Goal: Task Accomplishment & Management: Manage account settings

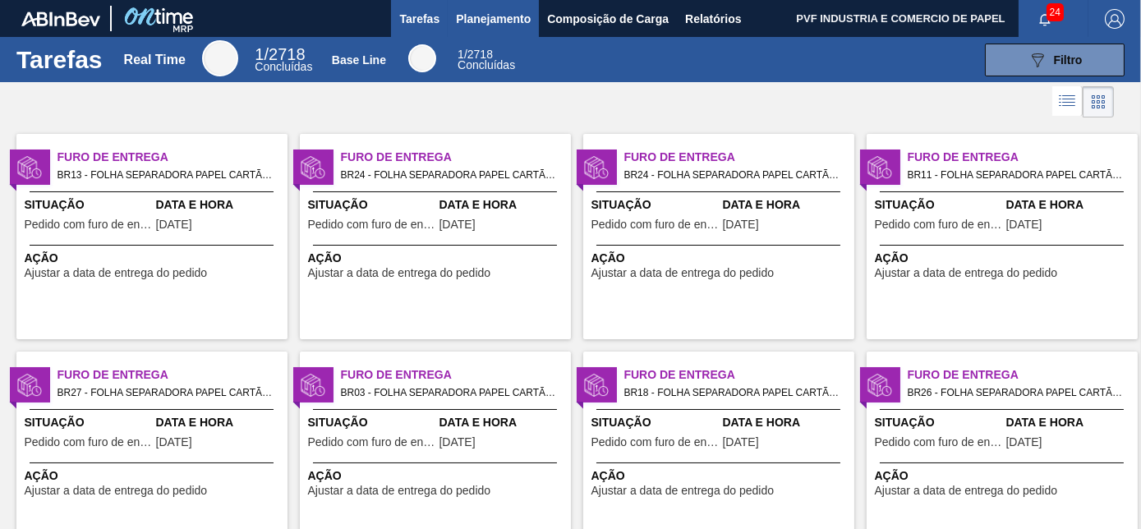
click at [479, 20] on span "Planejamento" at bounding box center [493, 19] width 75 height 20
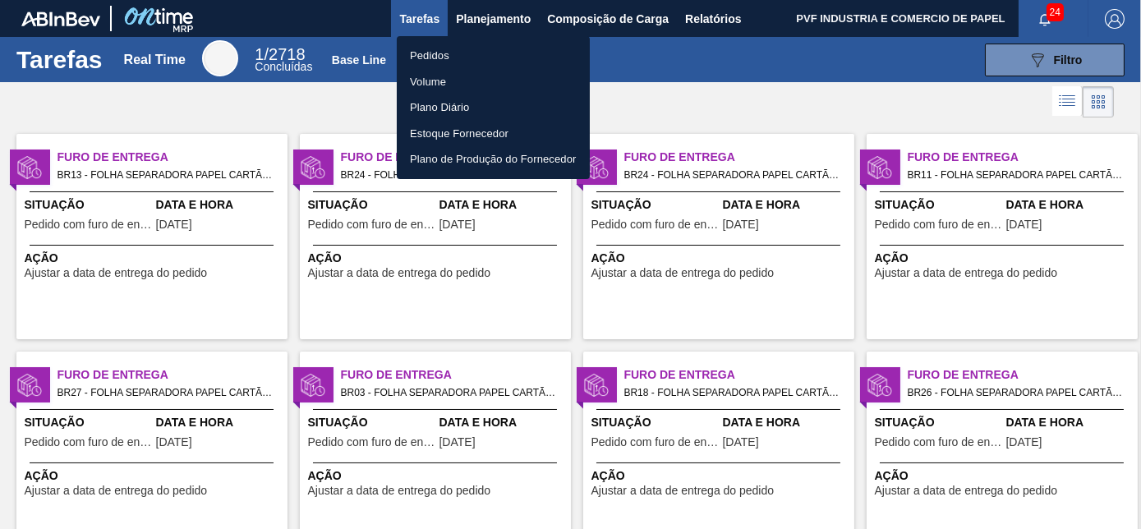
click at [421, 57] on li "Pedidos" at bounding box center [493, 56] width 193 height 26
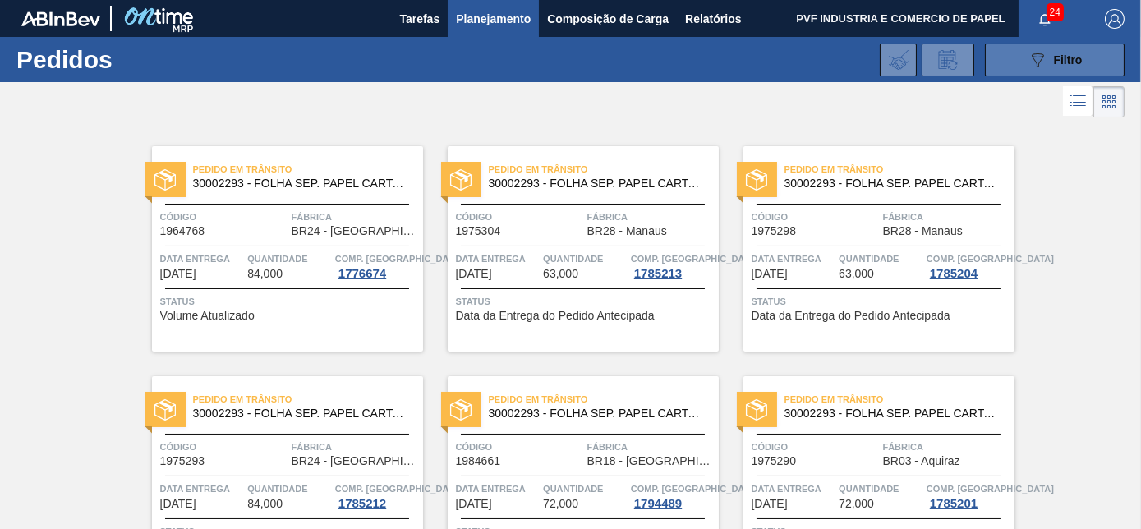
click at [1049, 55] on div "089F7B8B-B2A5-4AFE-B5C0-19BA573D28AC Filtro" at bounding box center [1055, 60] width 55 height 20
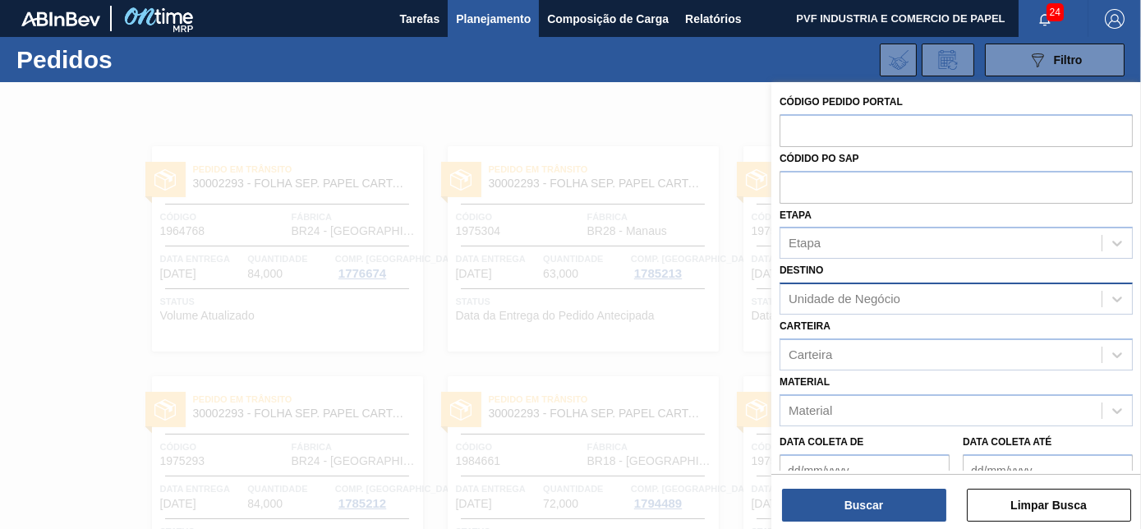
click at [878, 302] on div "Unidade de Negócio" at bounding box center [845, 299] width 112 height 14
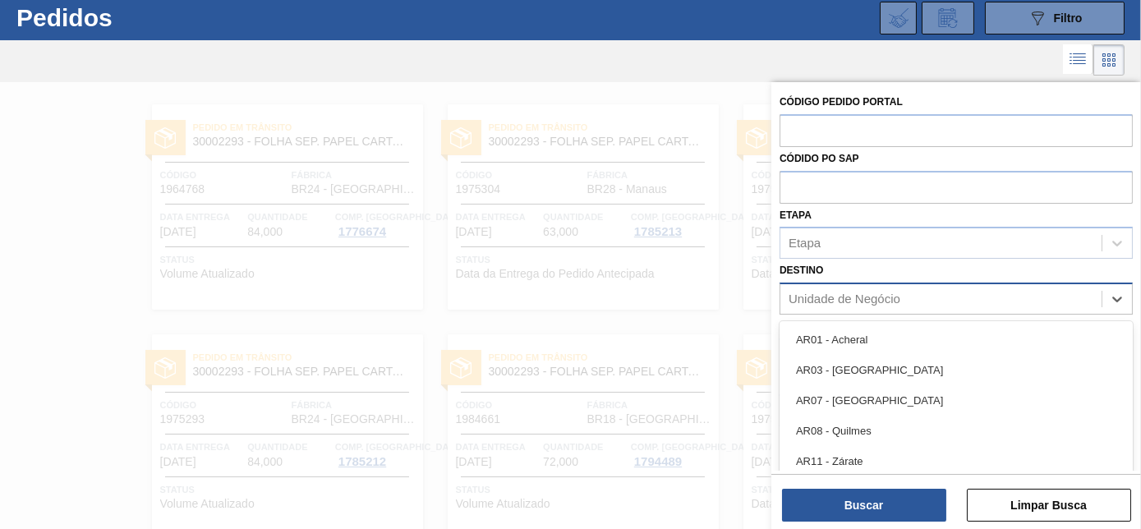
scroll to position [44, 0]
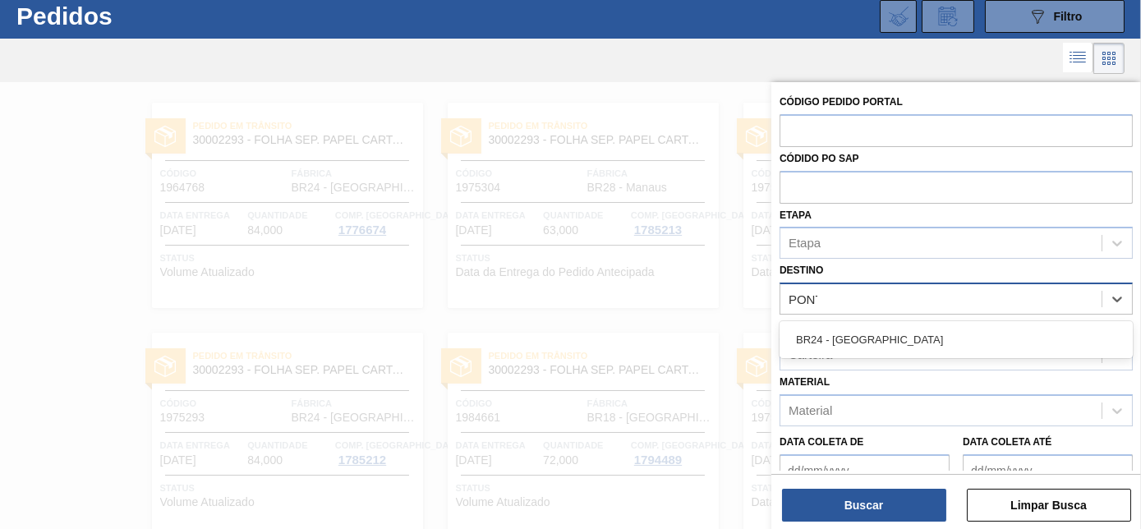
type input "PONTA"
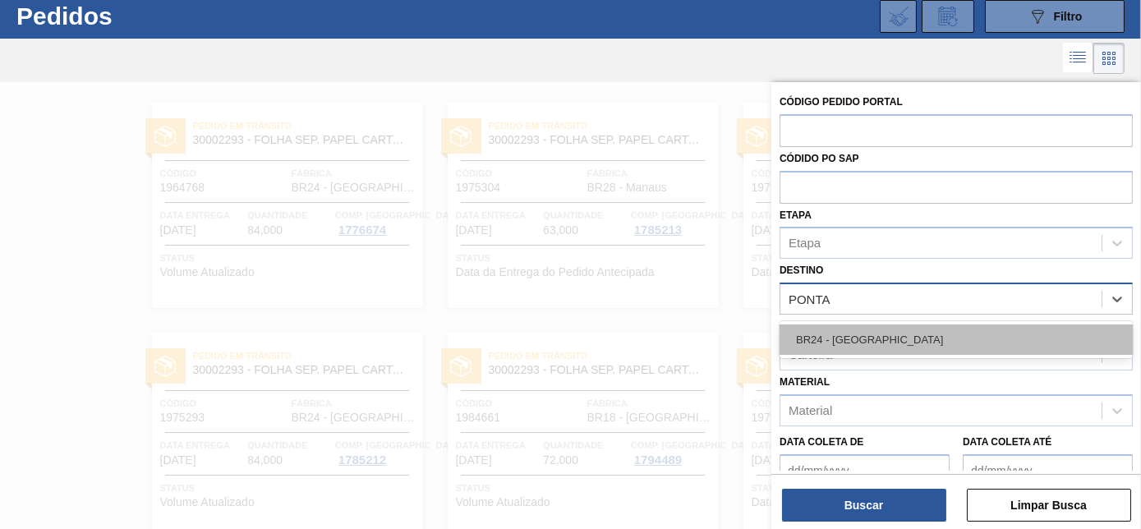
click at [891, 337] on div "BR24 - [GEOGRAPHIC_DATA]" at bounding box center [956, 339] width 353 height 30
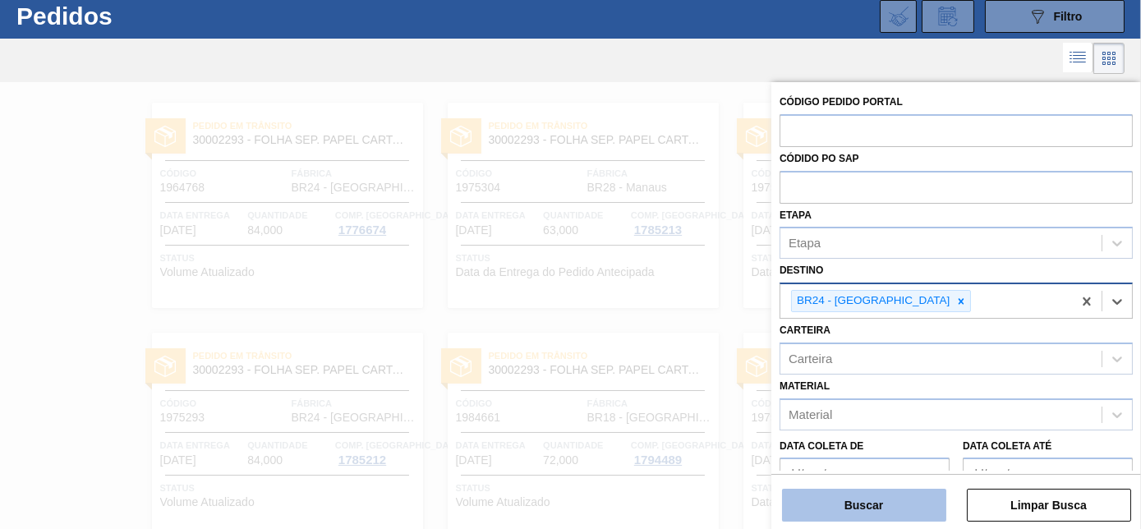
click at [880, 511] on button "Buscar" at bounding box center [864, 505] width 164 height 33
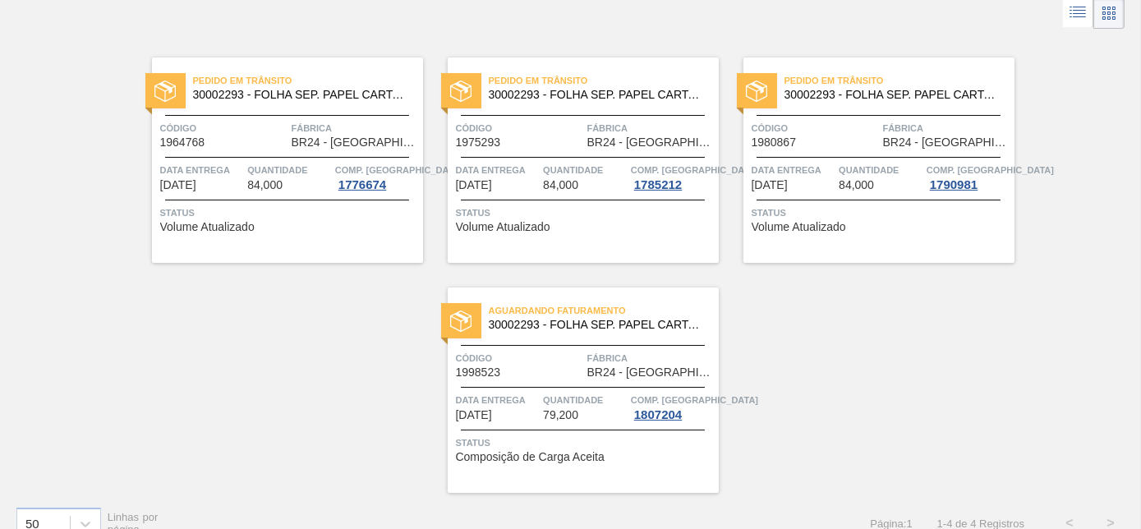
scroll to position [113, 0]
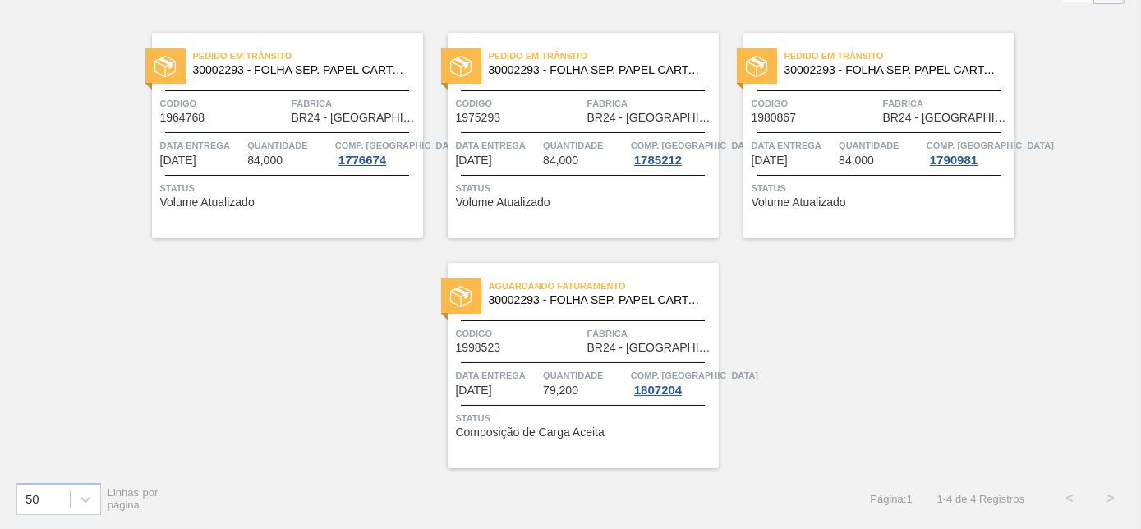
click at [554, 346] on div "Código 1998523" at bounding box center [519, 339] width 127 height 29
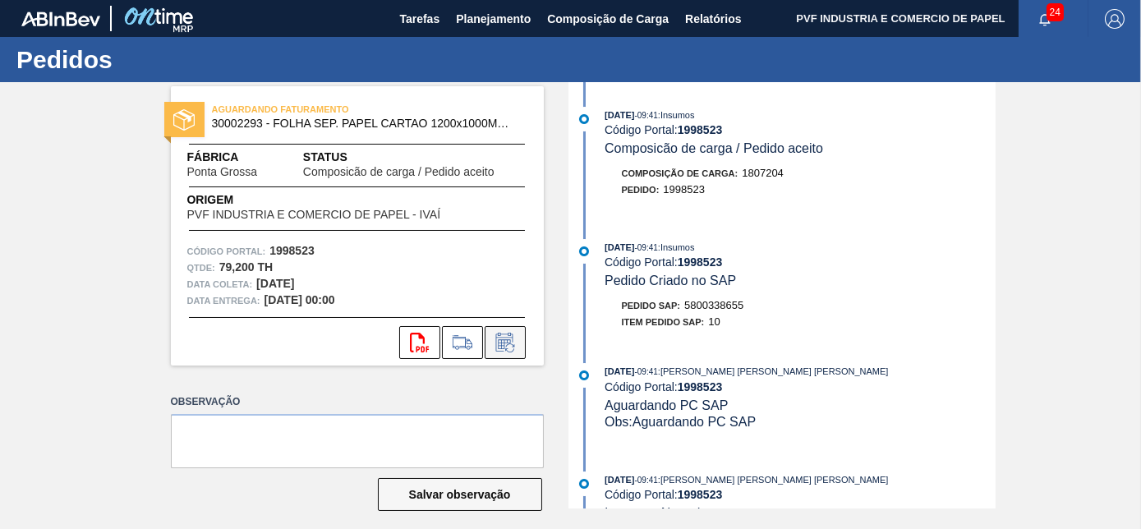
click at [503, 343] on icon at bounding box center [504, 344] width 12 height 10
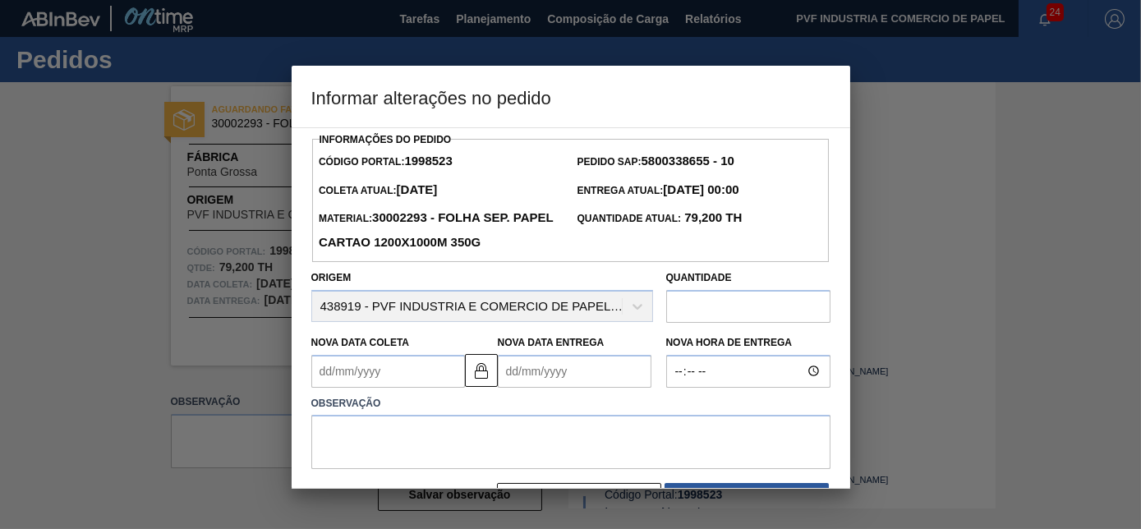
click at [697, 310] on input "text" at bounding box center [748, 306] width 164 height 33
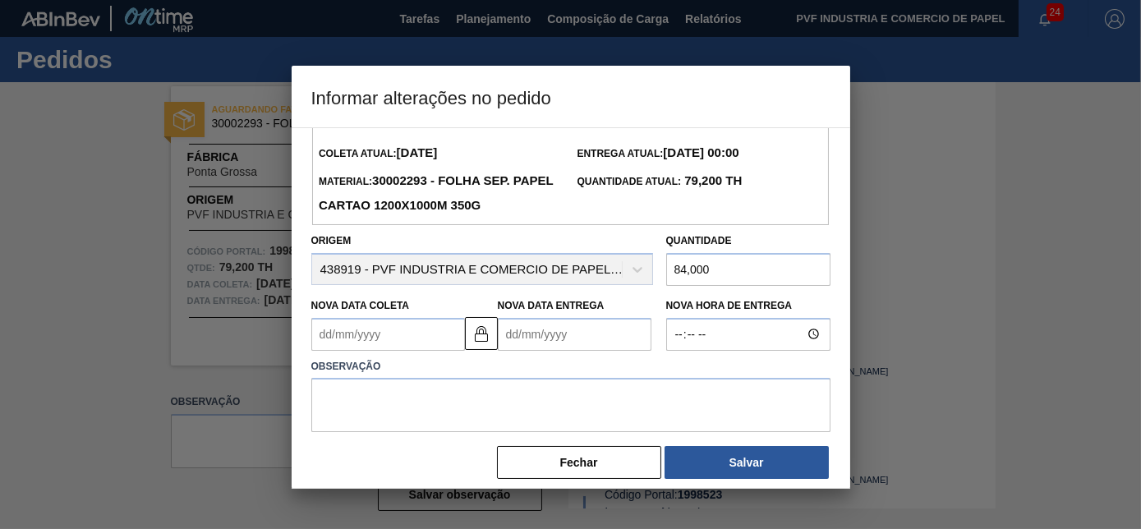
scroll to position [53, 0]
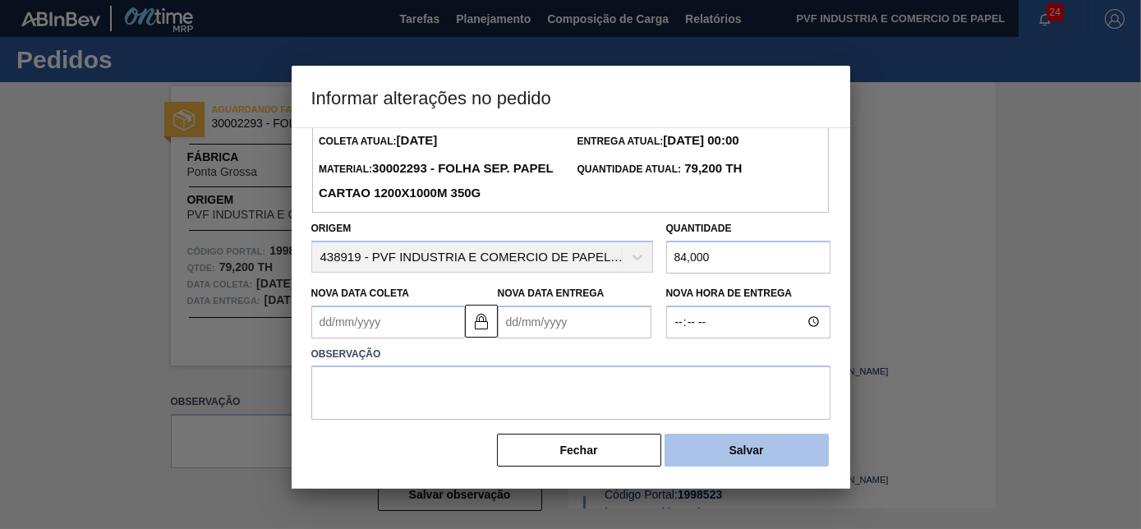
type input "84,000"
click at [732, 457] on button "Salvar" at bounding box center [747, 450] width 164 height 33
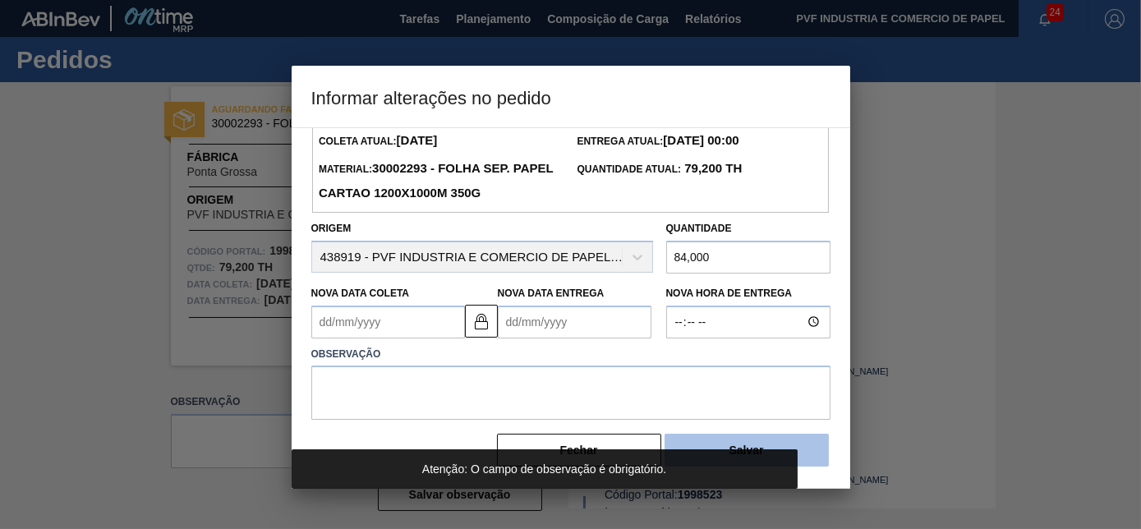
click at [783, 444] on button "Salvar" at bounding box center [747, 450] width 164 height 33
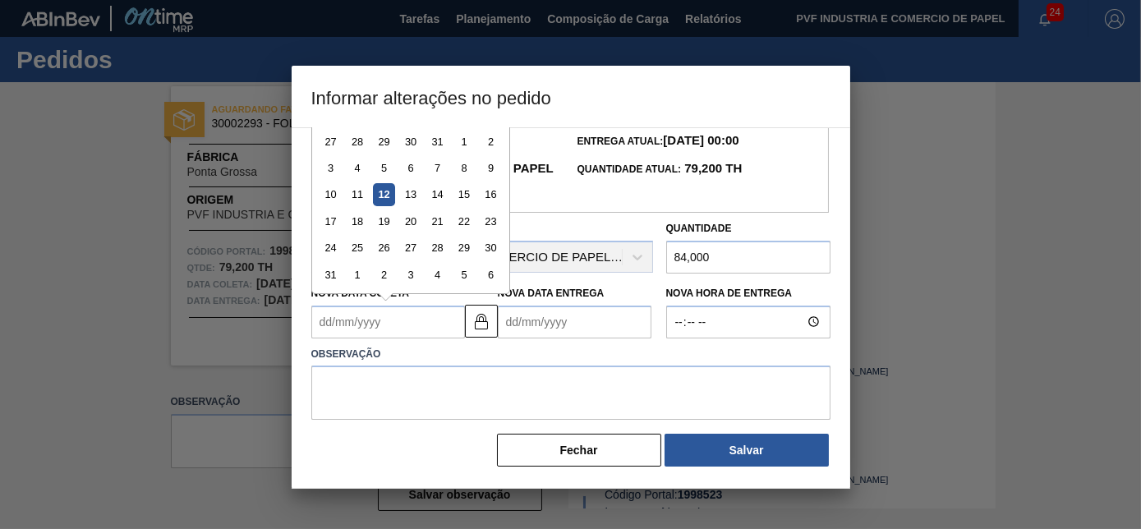
click at [421, 328] on Coleta "Nova Data Coleta" at bounding box center [388, 322] width 154 height 33
click at [433, 326] on Coleta "Nova Data Coleta" at bounding box center [388, 322] width 154 height 33
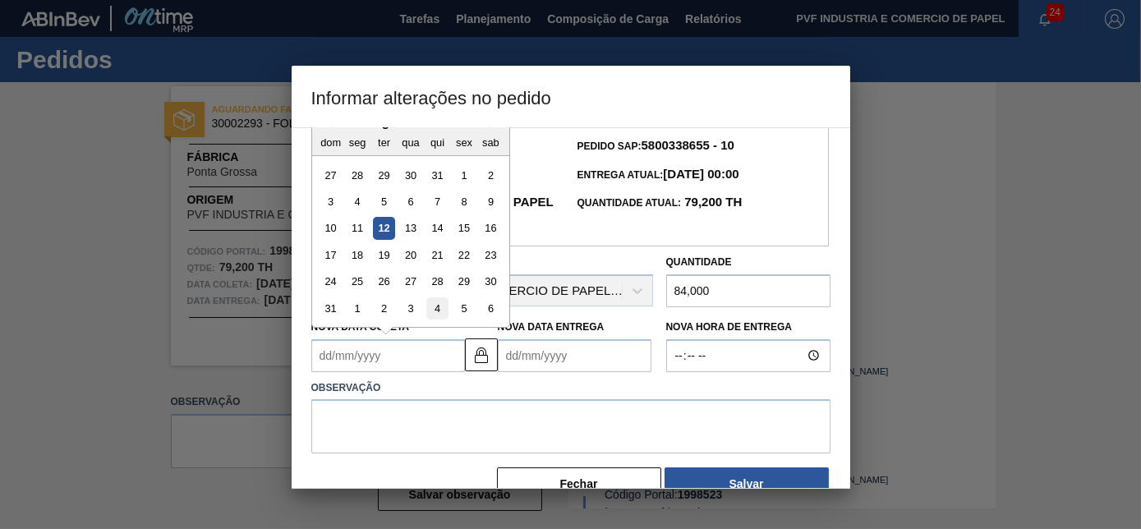
scroll to position [0, 0]
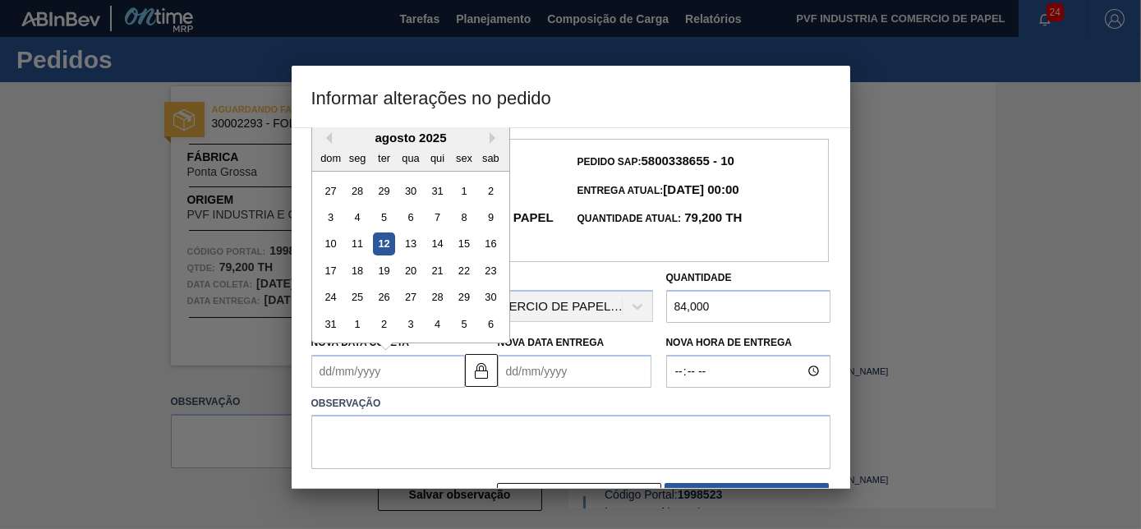
click at [558, 170] on div "Código Portal: 1998523" at bounding box center [441, 162] width 259 height 25
click at [362, 375] on Coleta "Nova Data Coleta" at bounding box center [388, 371] width 154 height 33
click at [386, 248] on div "12" at bounding box center [383, 243] width 22 height 22
type Coleta "[DATE]"
type Entrega "[DATE]"
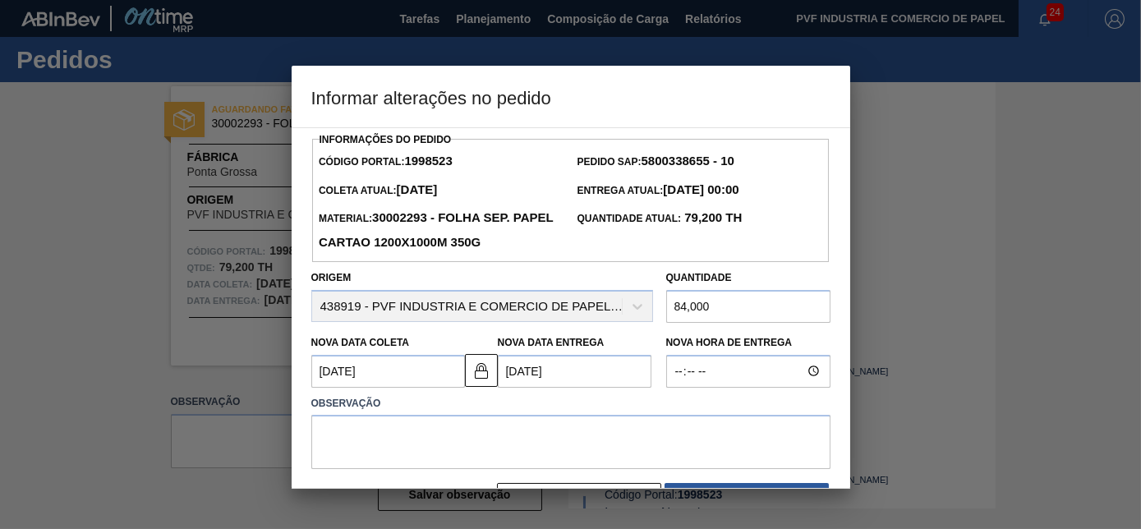
click at [407, 371] on Coleta "[DATE]" at bounding box center [388, 371] width 154 height 33
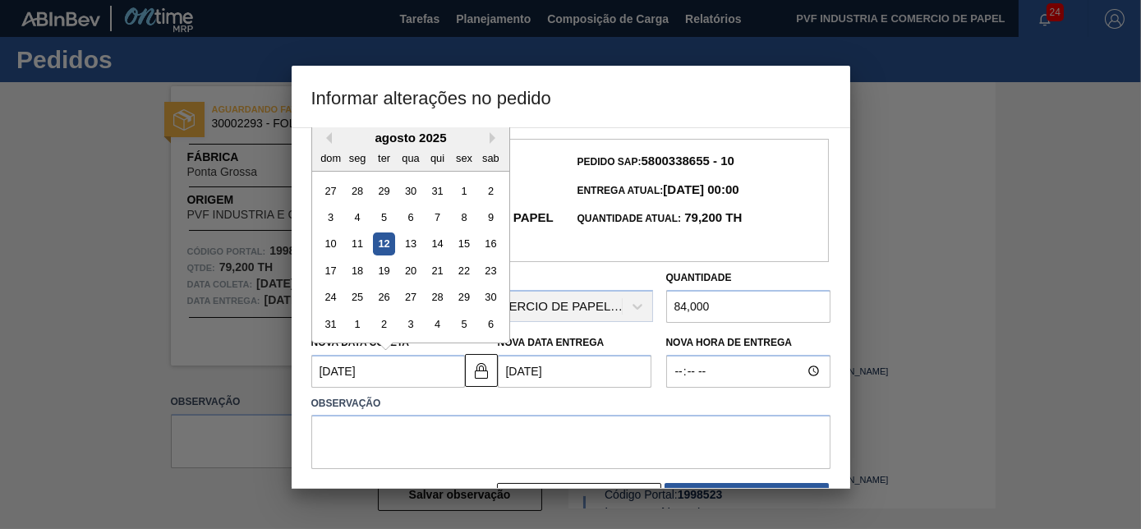
click at [505, 135] on div "agosto 2025" at bounding box center [410, 138] width 197 height 14
click at [495, 140] on button "Next Month" at bounding box center [496, 138] width 12 height 12
click at [394, 380] on Coleta "[DATE]" at bounding box center [388, 371] width 154 height 33
click at [468, 188] on div "5" at bounding box center [464, 190] width 22 height 22
type Coleta "[DATE]"
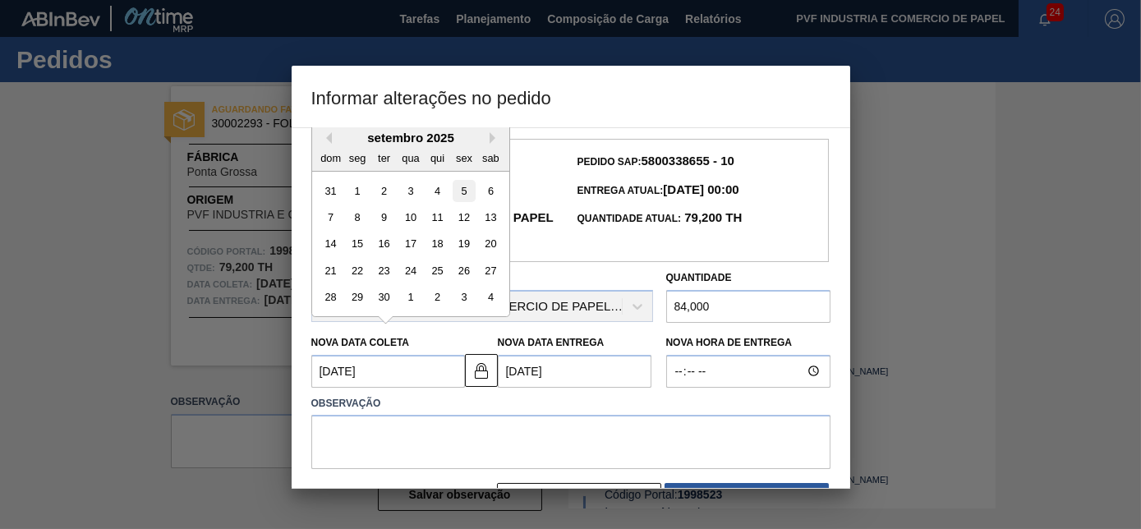
type Entrega "[DATE]"
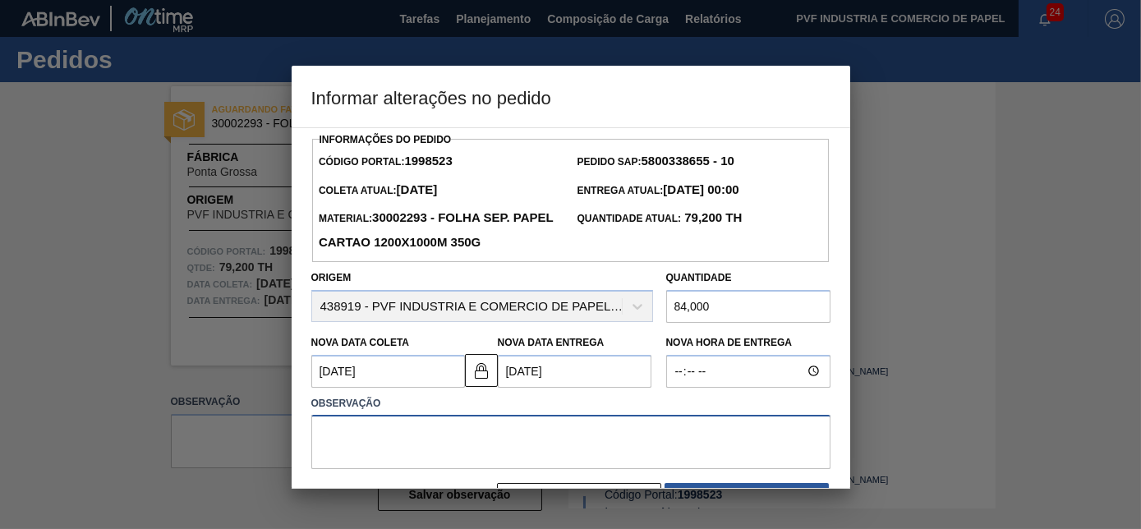
click at [591, 446] on textarea at bounding box center [570, 442] width 519 height 54
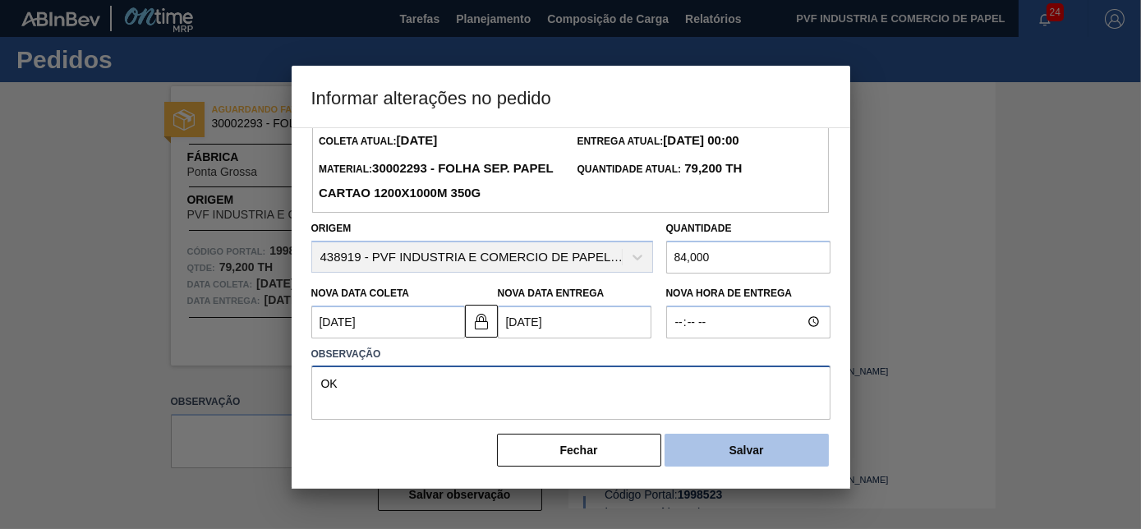
type textarea "OK"
click at [701, 443] on button "Salvar" at bounding box center [747, 450] width 164 height 33
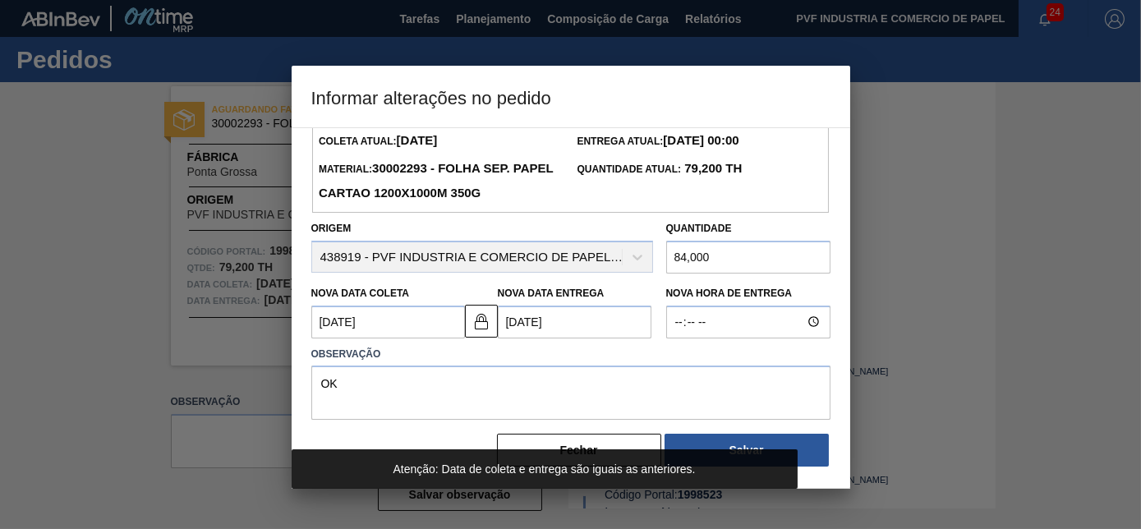
click at [520, 322] on Entrega "[DATE]" at bounding box center [575, 322] width 154 height 33
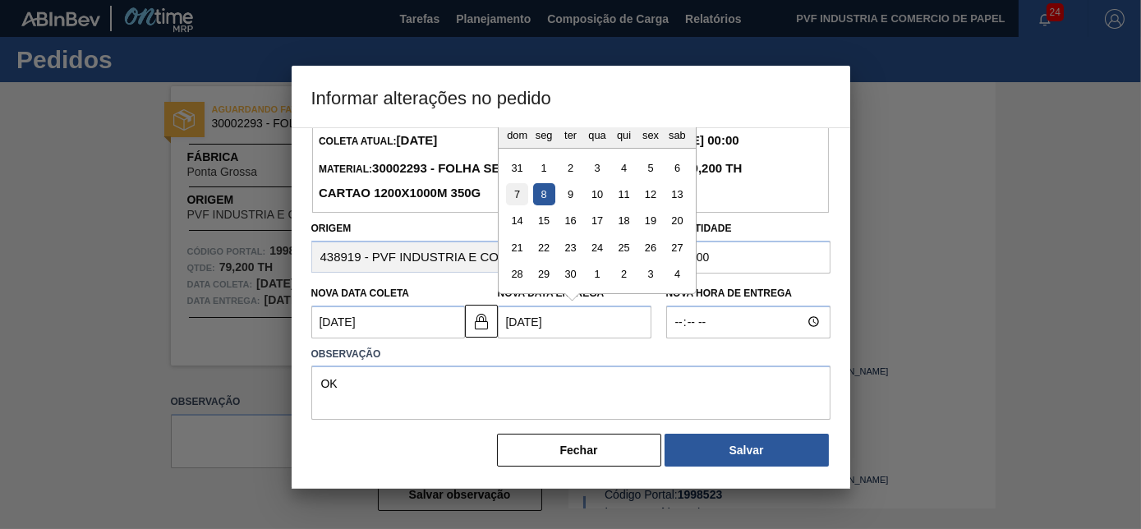
click at [514, 190] on div "7" at bounding box center [517, 194] width 22 height 22
type Coleta "[DATE]"
type Entrega "[DATE]"
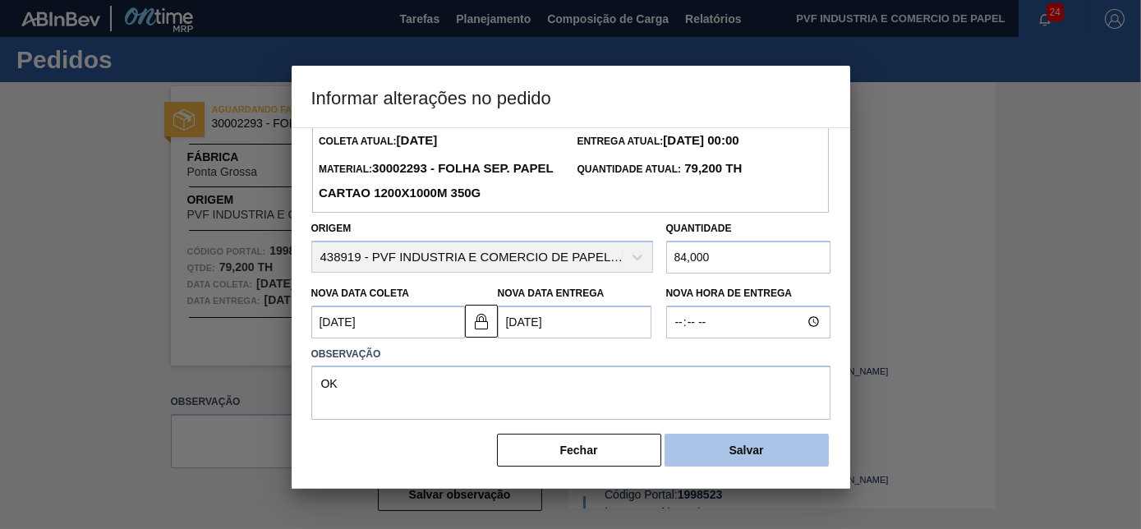
click at [695, 447] on button "Salvar" at bounding box center [747, 450] width 164 height 33
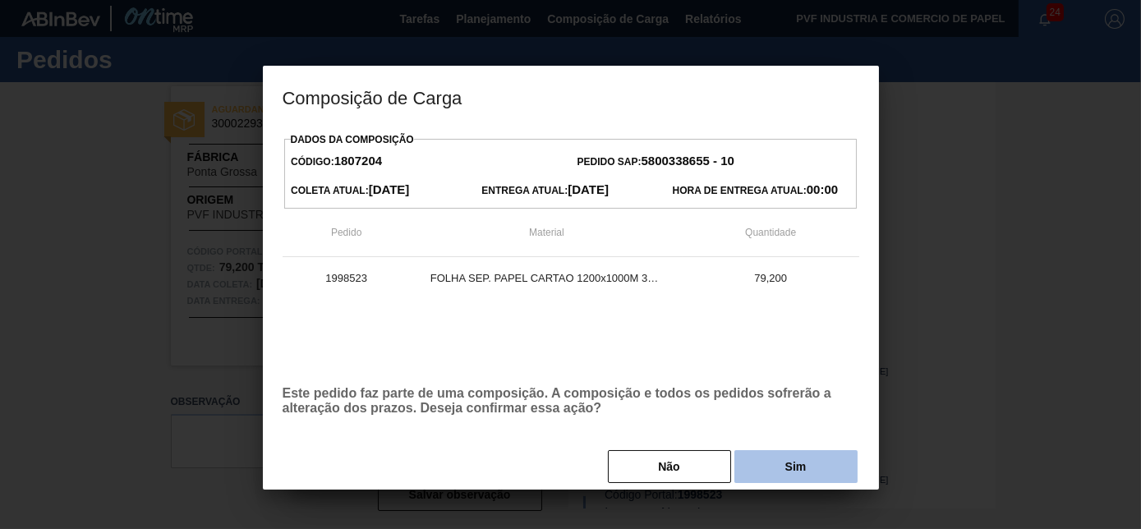
click at [784, 469] on button "Sim" at bounding box center [795, 466] width 123 height 33
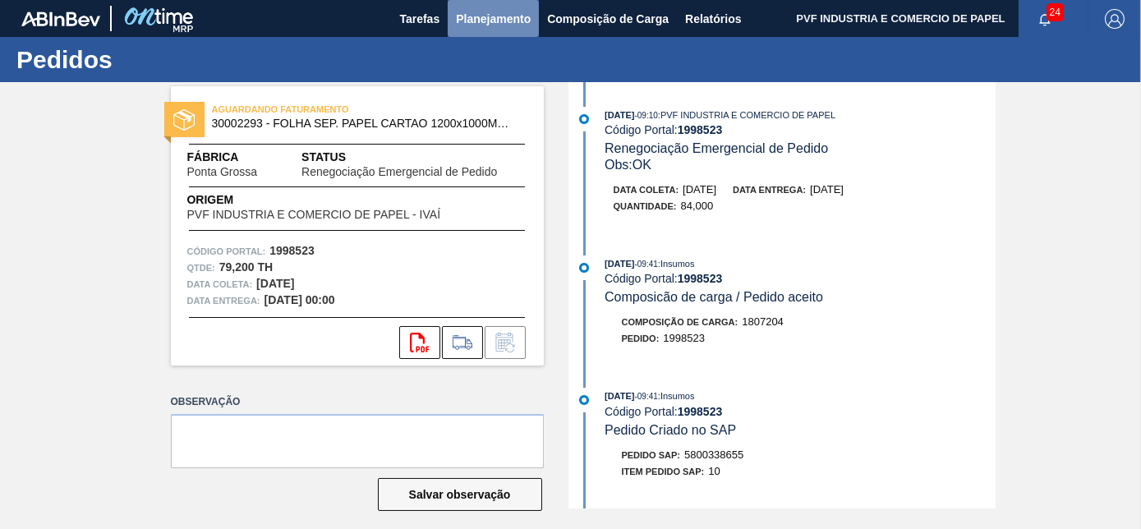
click at [484, 9] on span "Planejamento" at bounding box center [493, 19] width 75 height 20
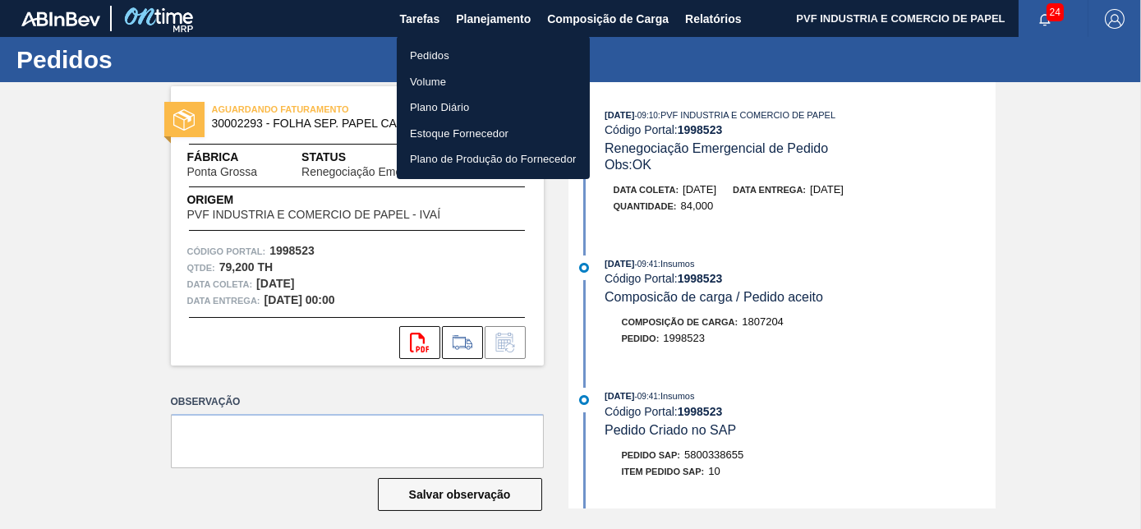
click at [430, 53] on li "Pedidos" at bounding box center [493, 56] width 193 height 26
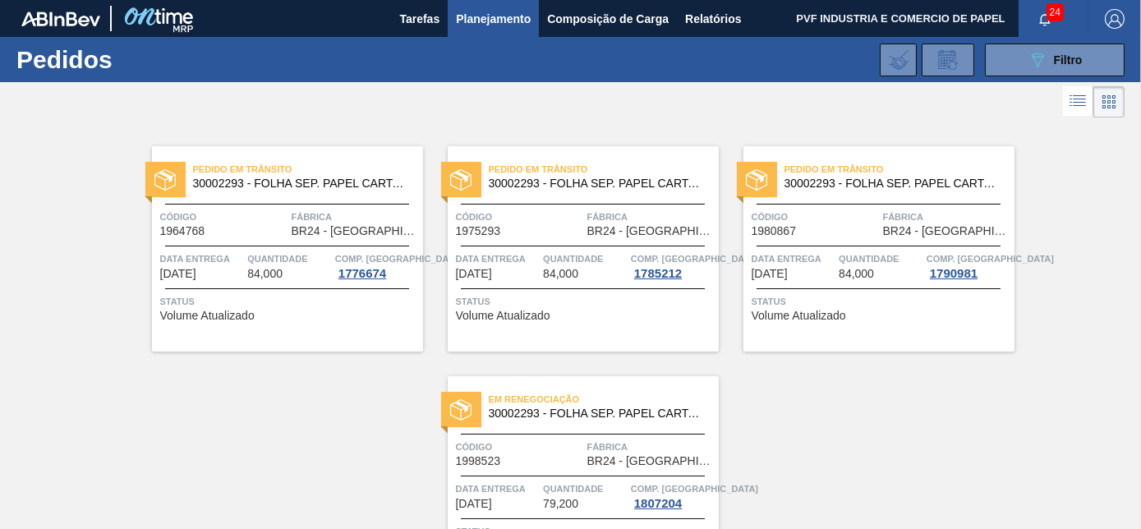
click at [540, 255] on div "Data entrega [DATE] Quantidade 84,000 Comp. Carga 1785212" at bounding box center [583, 266] width 271 height 30
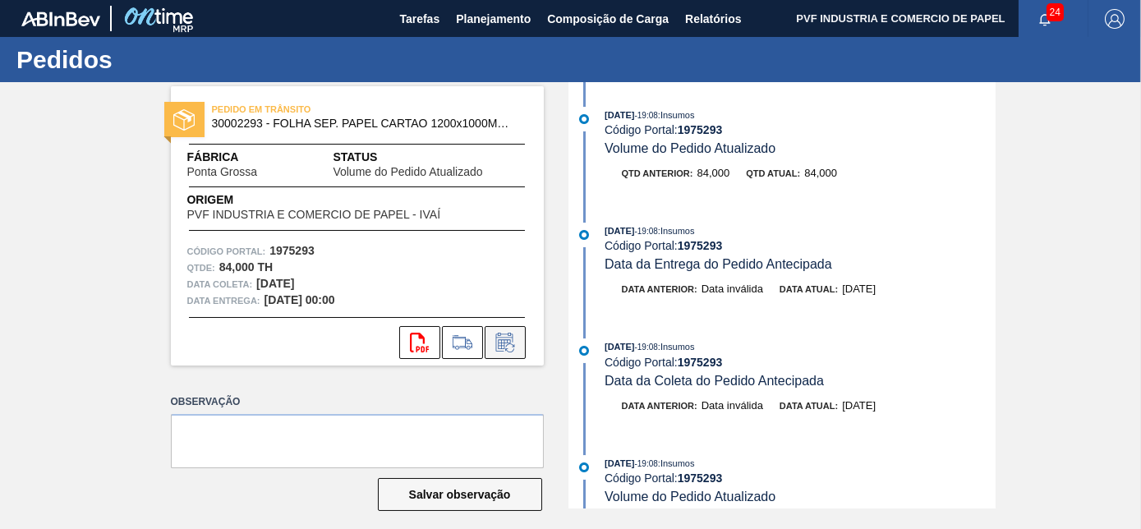
click at [511, 338] on icon at bounding box center [505, 343] width 26 height 20
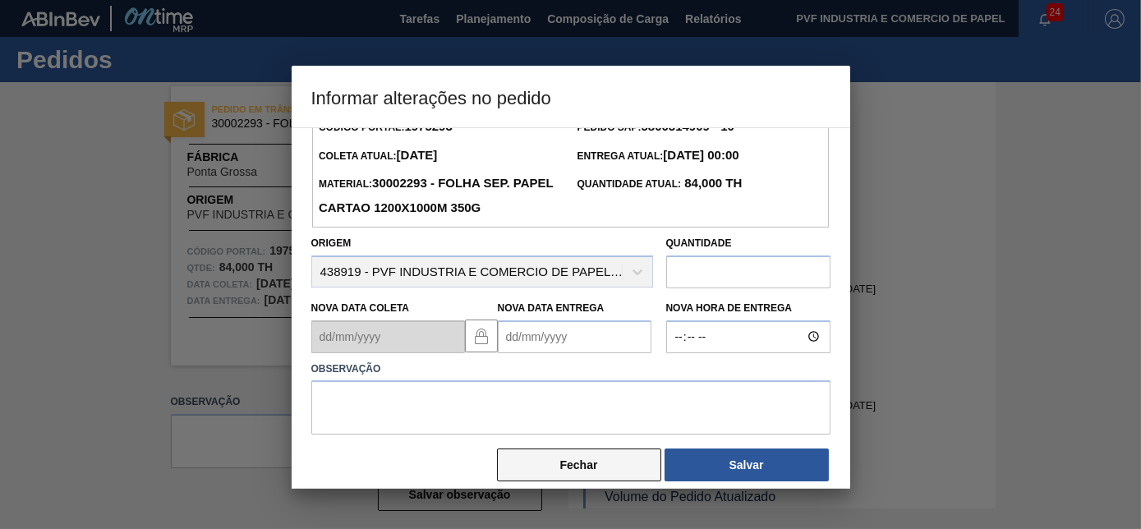
scroll to position [53, 0]
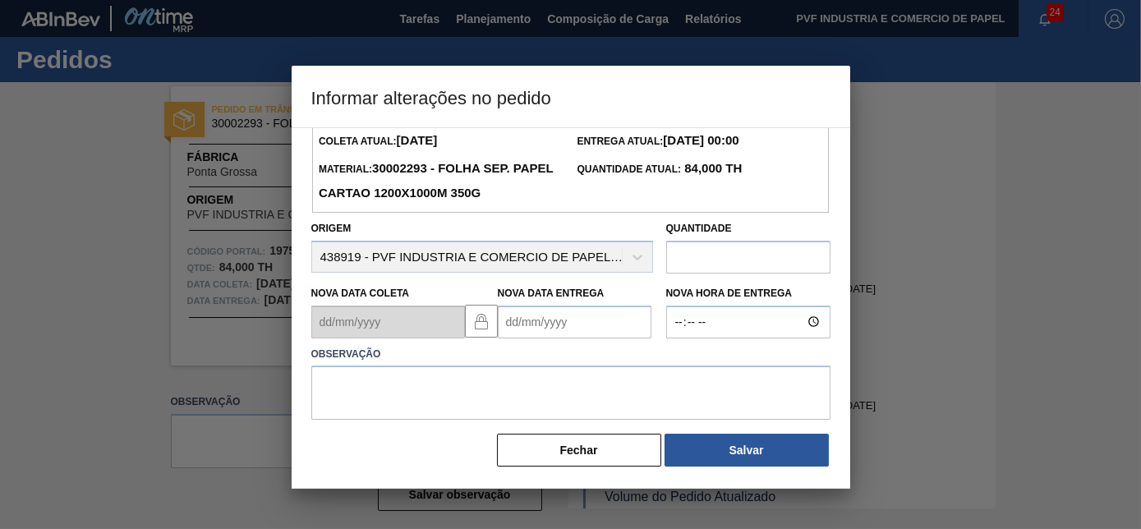
click at [550, 452] on button "Fechar" at bounding box center [579, 450] width 164 height 33
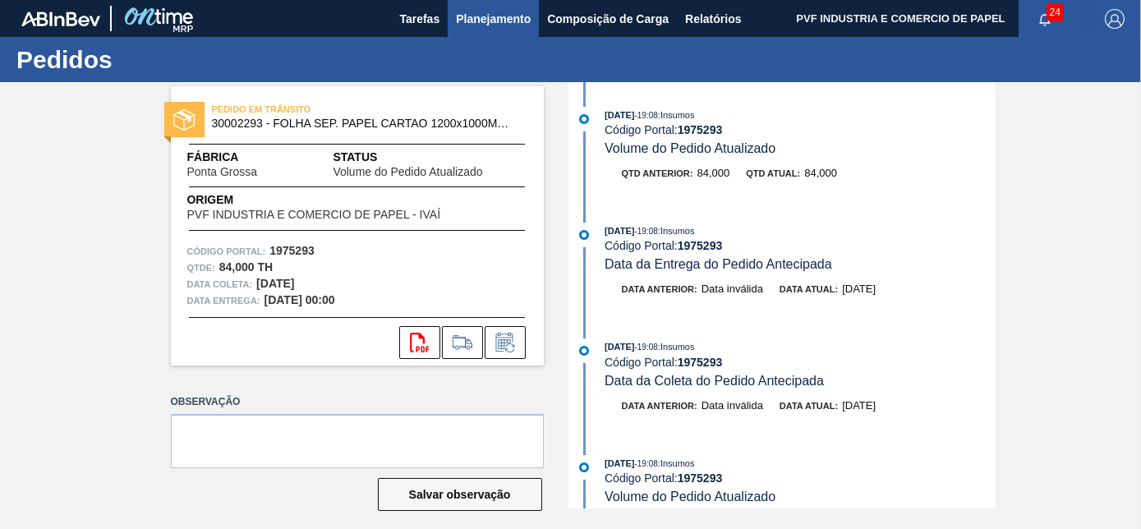
click at [485, 25] on span "Planejamento" at bounding box center [493, 19] width 75 height 20
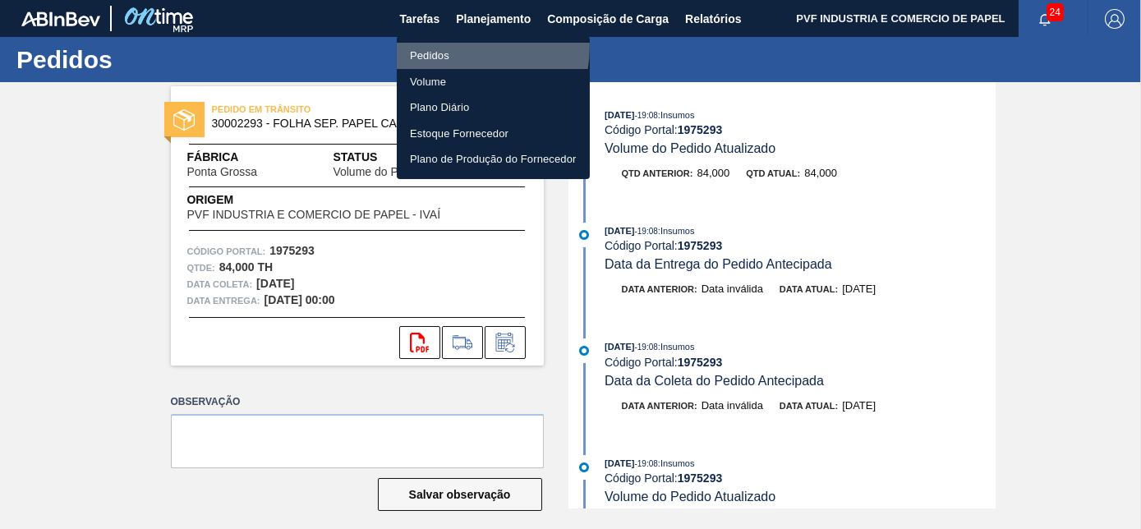
click at [450, 46] on li "Pedidos" at bounding box center [493, 56] width 193 height 26
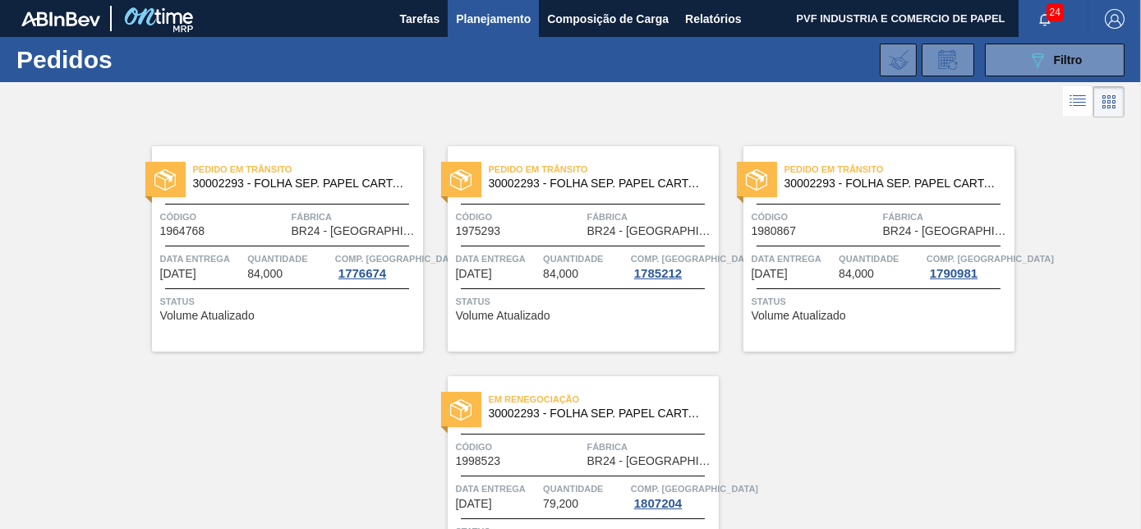
click at [808, 228] on div "Código 1980867" at bounding box center [815, 223] width 127 height 29
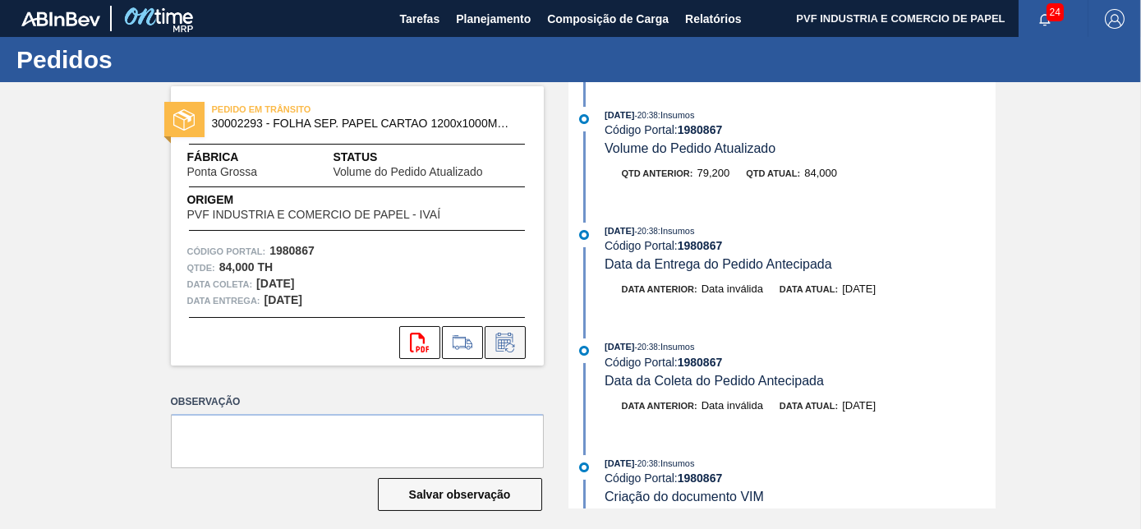
click at [513, 344] on icon at bounding box center [509, 347] width 9 height 9
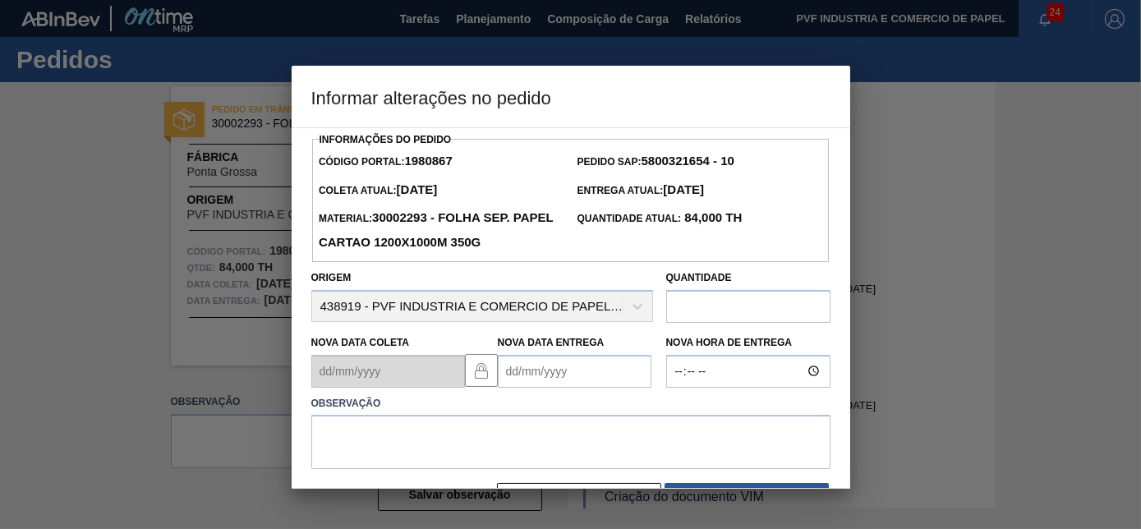
scroll to position [53, 0]
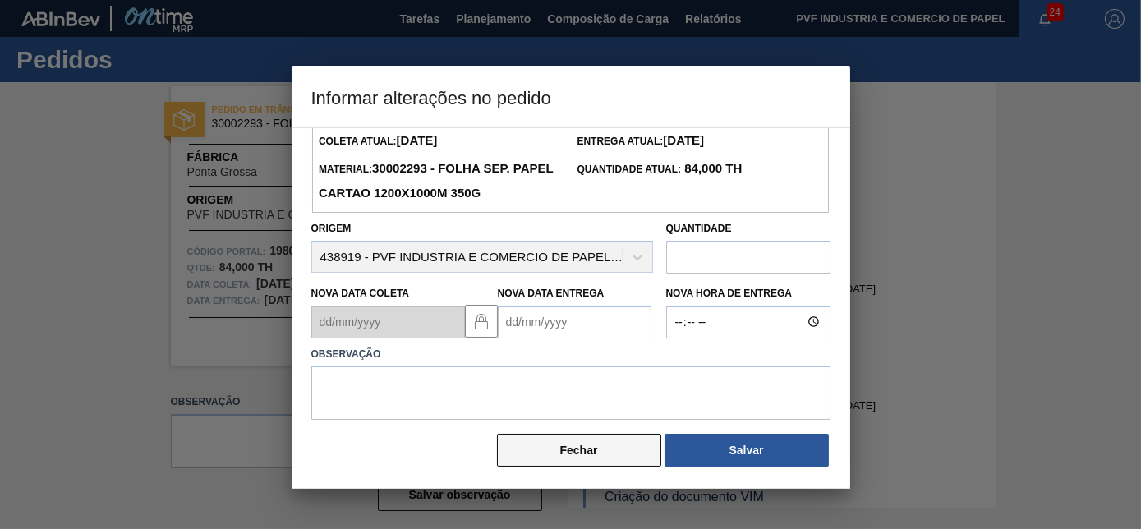
click at [562, 447] on button "Fechar" at bounding box center [579, 450] width 164 height 33
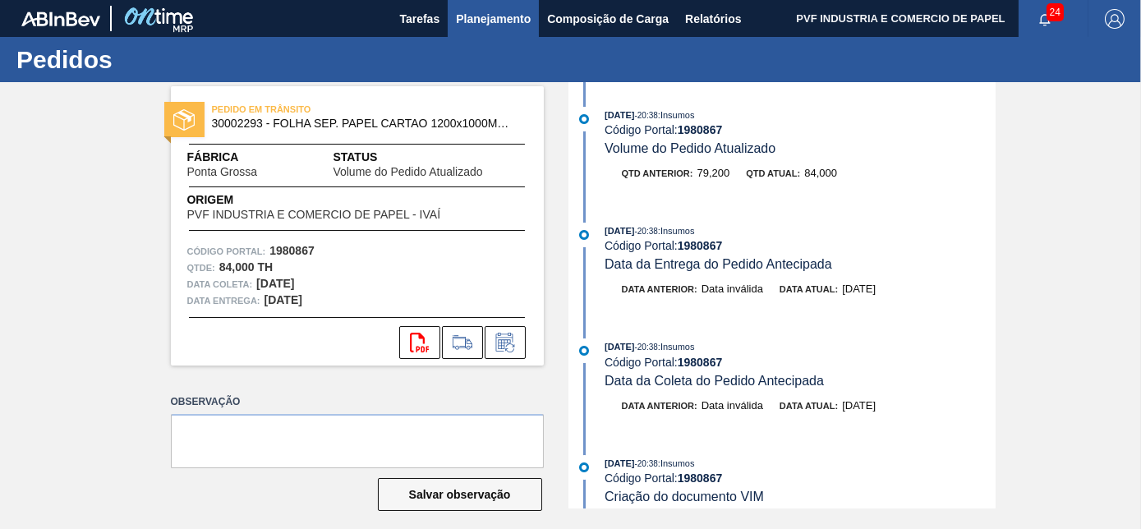
click at [488, 16] on span "Planejamento" at bounding box center [493, 19] width 75 height 20
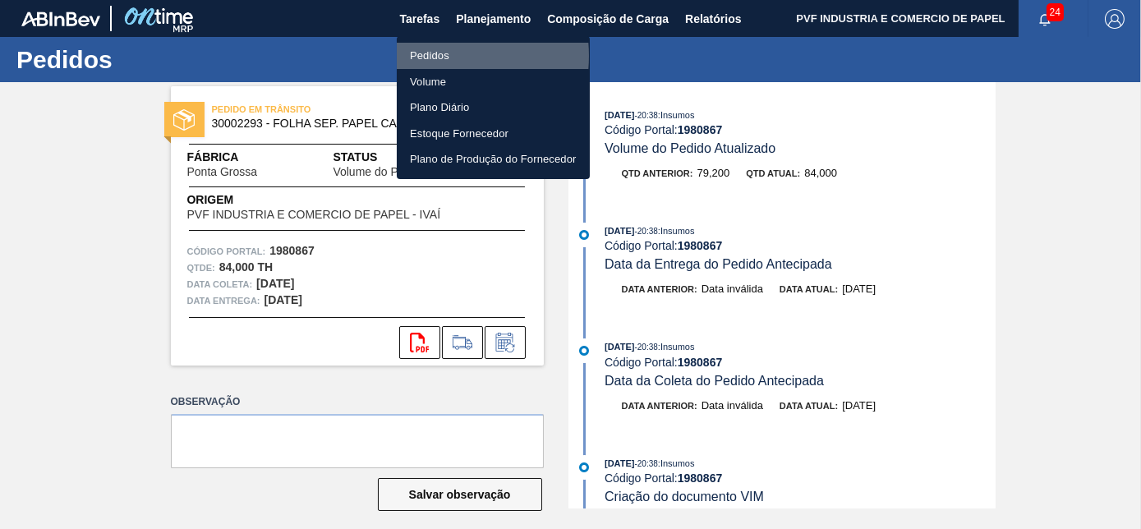
click at [423, 56] on li "Pedidos" at bounding box center [493, 56] width 193 height 26
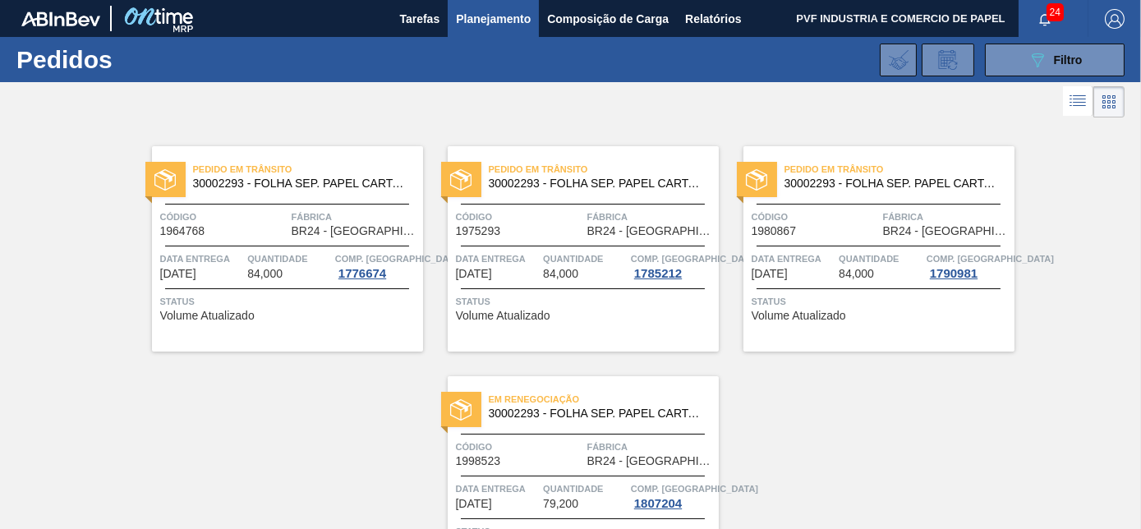
click at [840, 225] on div "Código 1980867" at bounding box center [815, 223] width 127 height 29
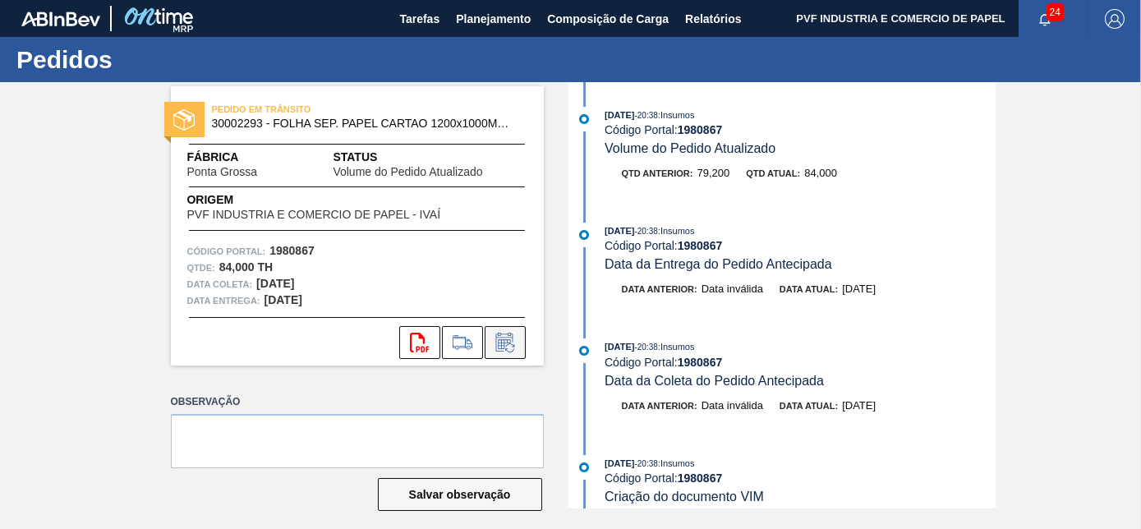
click at [501, 352] on icon at bounding box center [505, 343] width 26 height 20
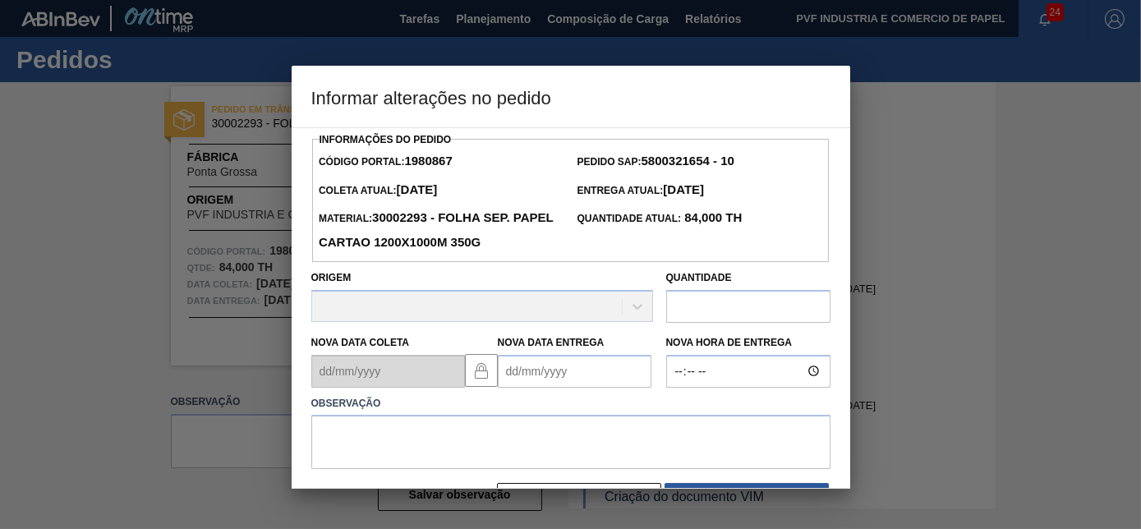
click at [559, 372] on Entrega "Nova Data Entrega" at bounding box center [575, 371] width 154 height 33
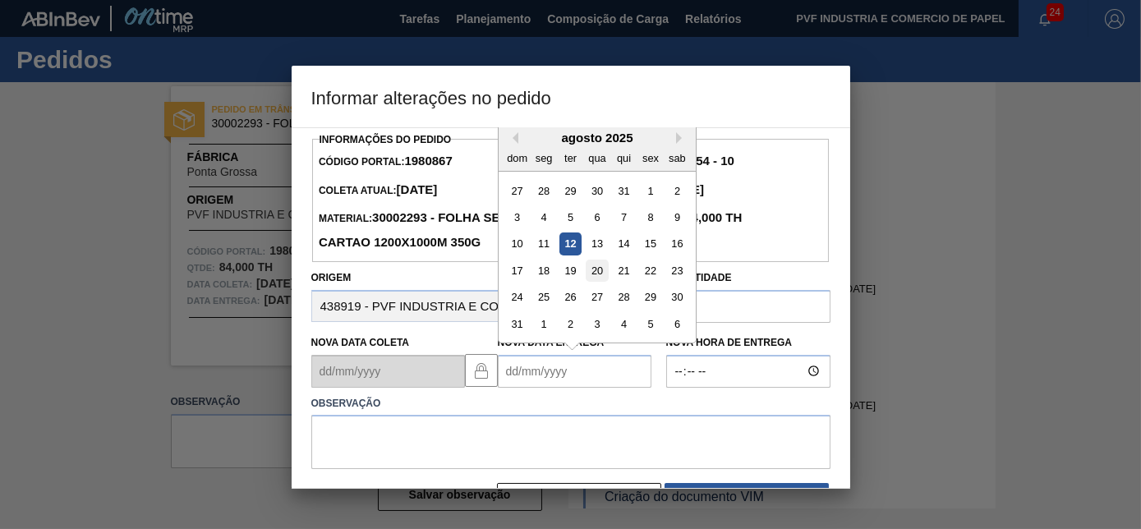
click at [599, 267] on div "20" at bounding box center [597, 271] width 22 height 22
type Entrega "[DATE]"
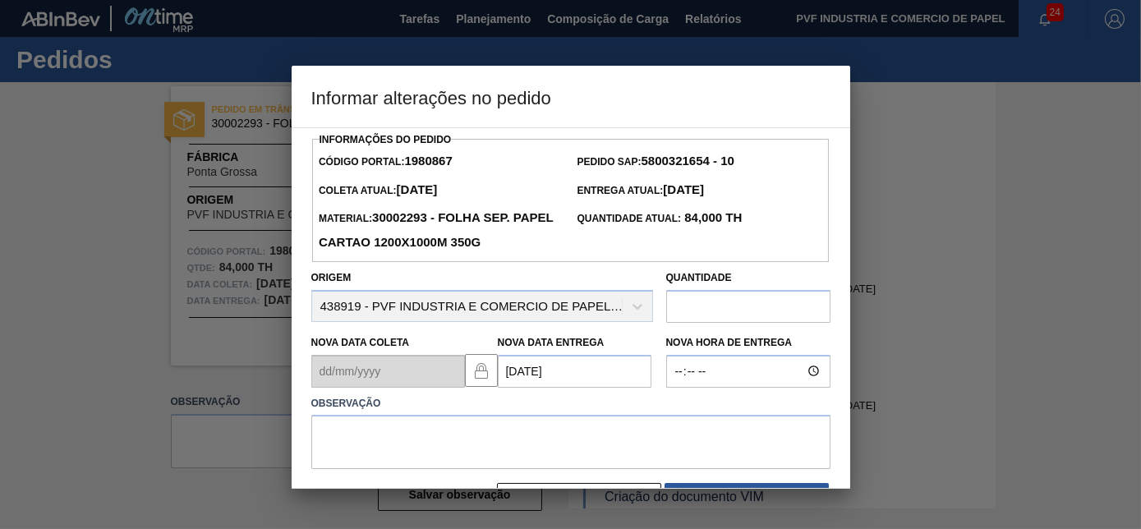
click at [480, 416] on label "Observação" at bounding box center [570, 404] width 519 height 24
click at [476, 430] on textarea at bounding box center [570, 442] width 519 height 54
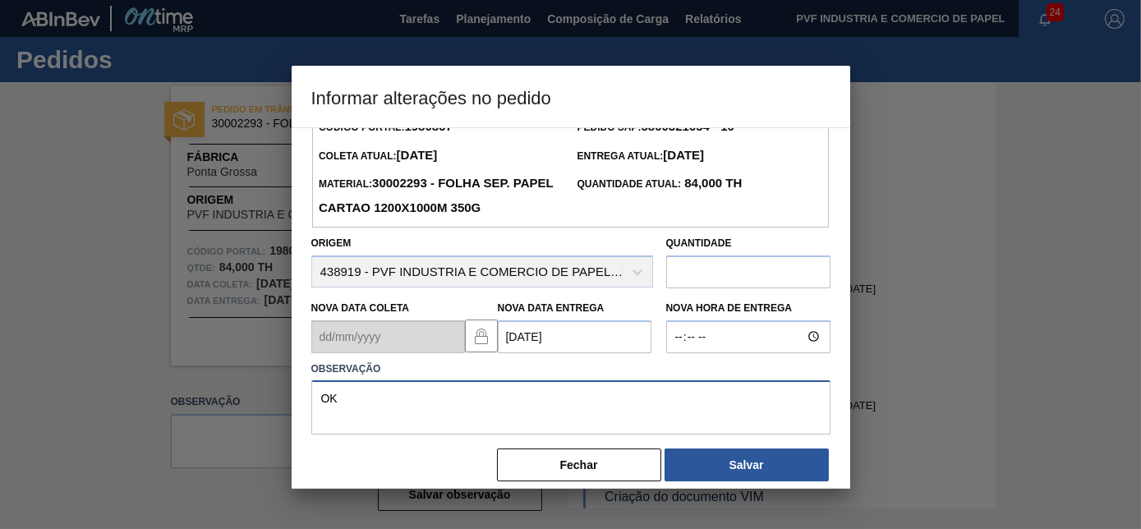
scroll to position [53, 0]
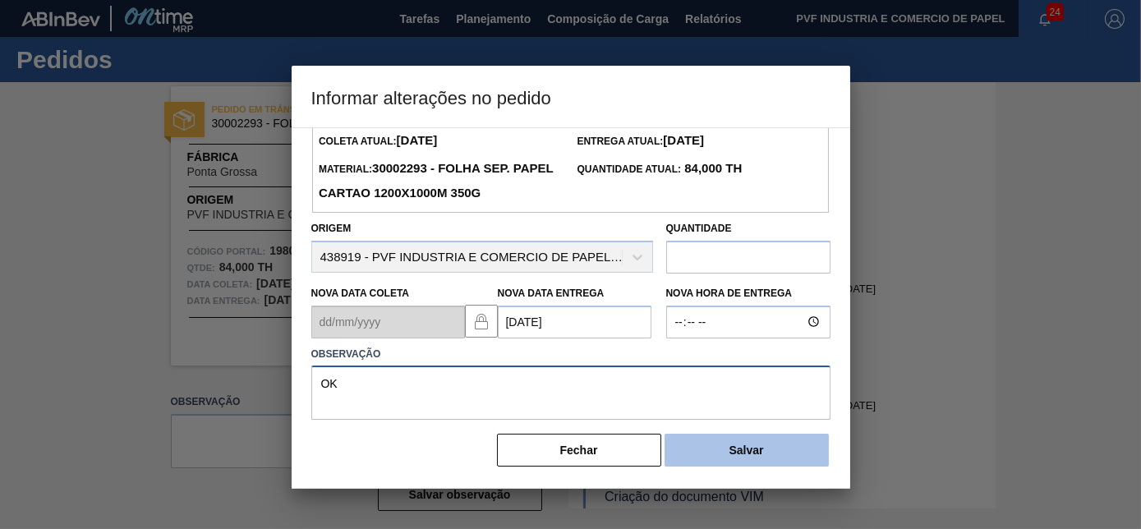
type textarea "OK"
click at [737, 451] on button "Salvar" at bounding box center [747, 450] width 164 height 33
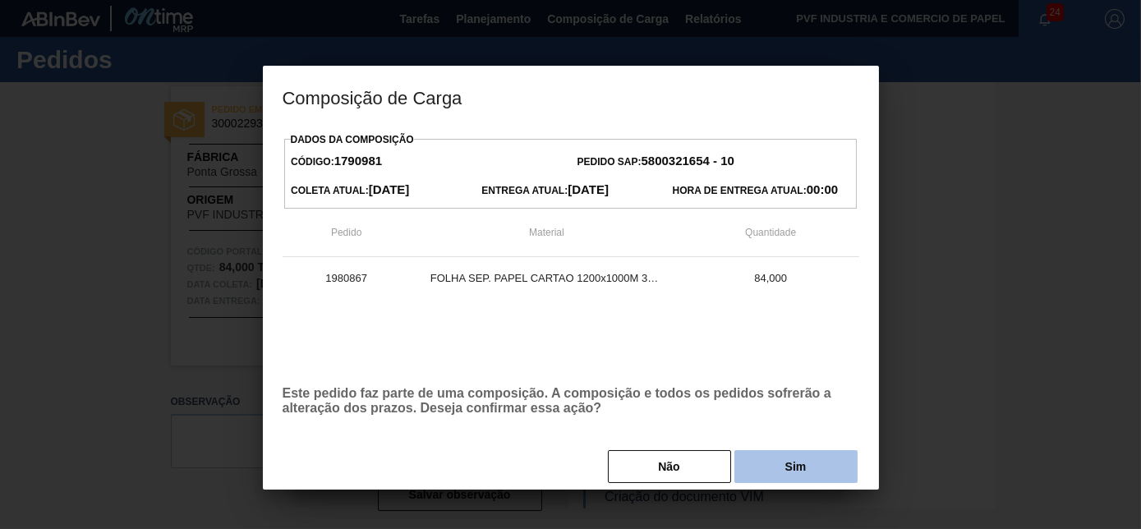
click at [776, 467] on button "Sim" at bounding box center [795, 466] width 123 height 33
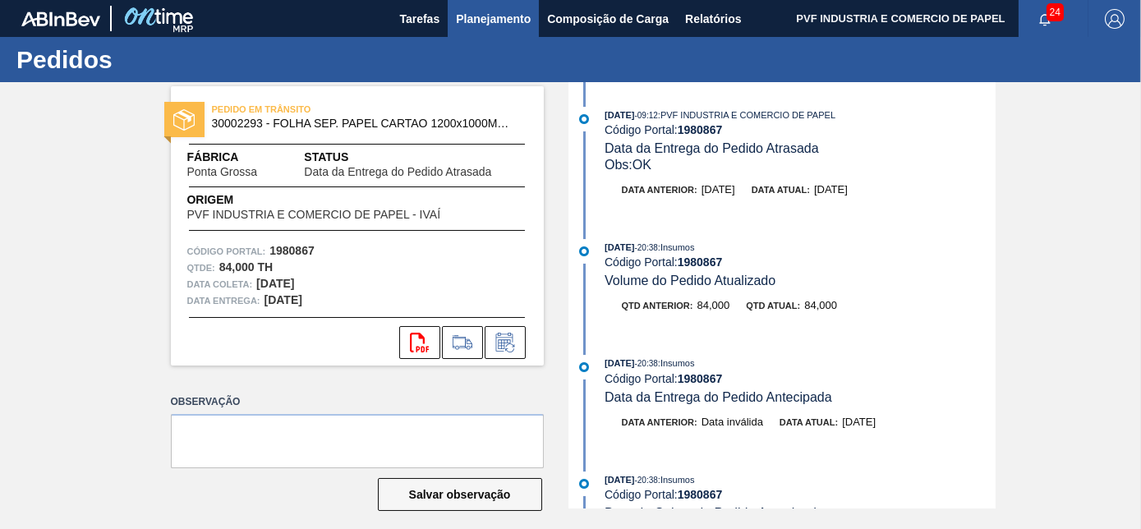
click at [498, 12] on span "Planejamento" at bounding box center [493, 19] width 75 height 20
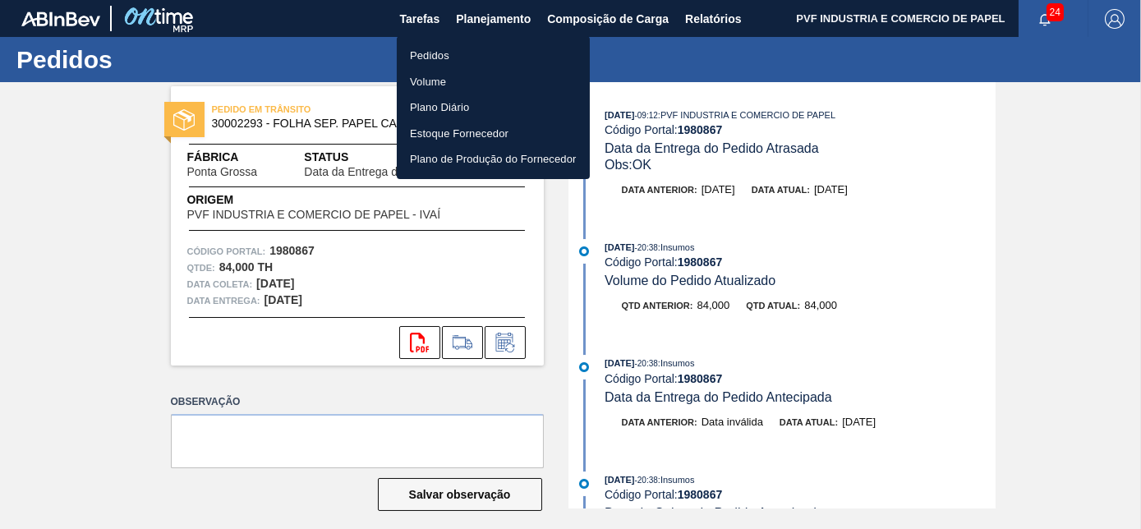
click at [438, 53] on li "Pedidos" at bounding box center [493, 56] width 193 height 26
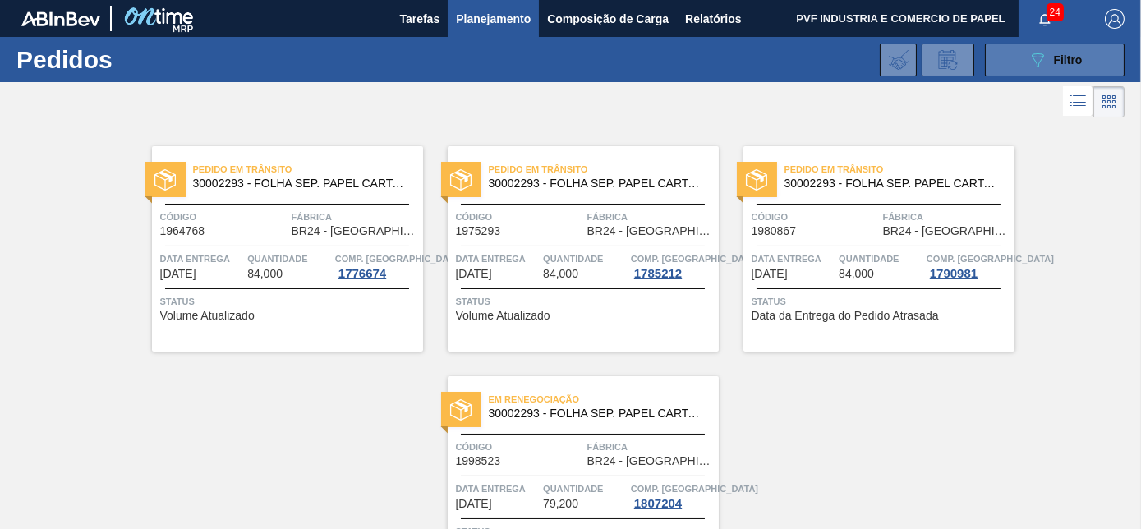
click at [1043, 61] on icon "089F7B8B-B2A5-4AFE-B5C0-19BA573D28AC" at bounding box center [1038, 60] width 20 height 20
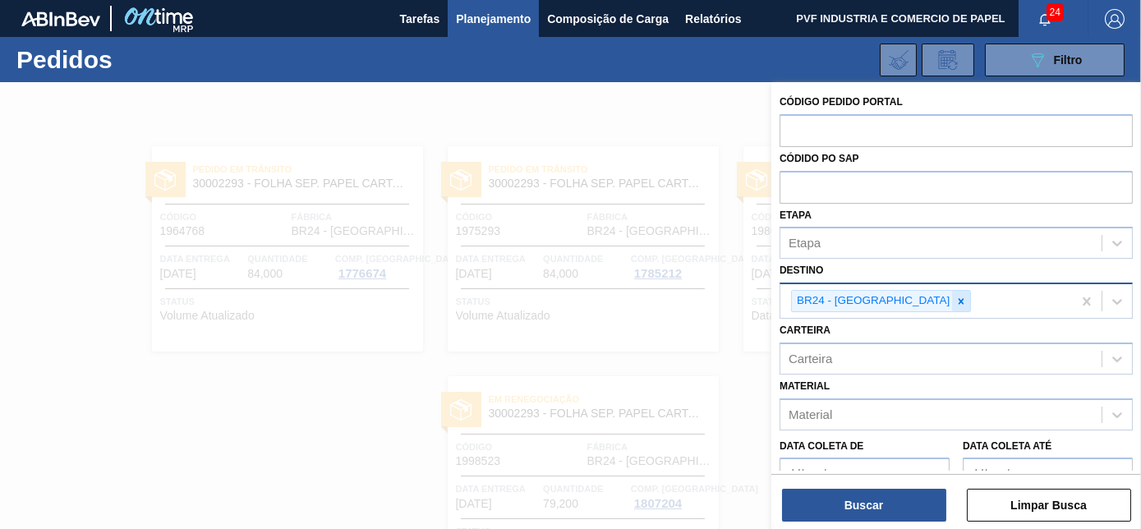
click at [955, 300] on icon at bounding box center [961, 302] width 12 height 12
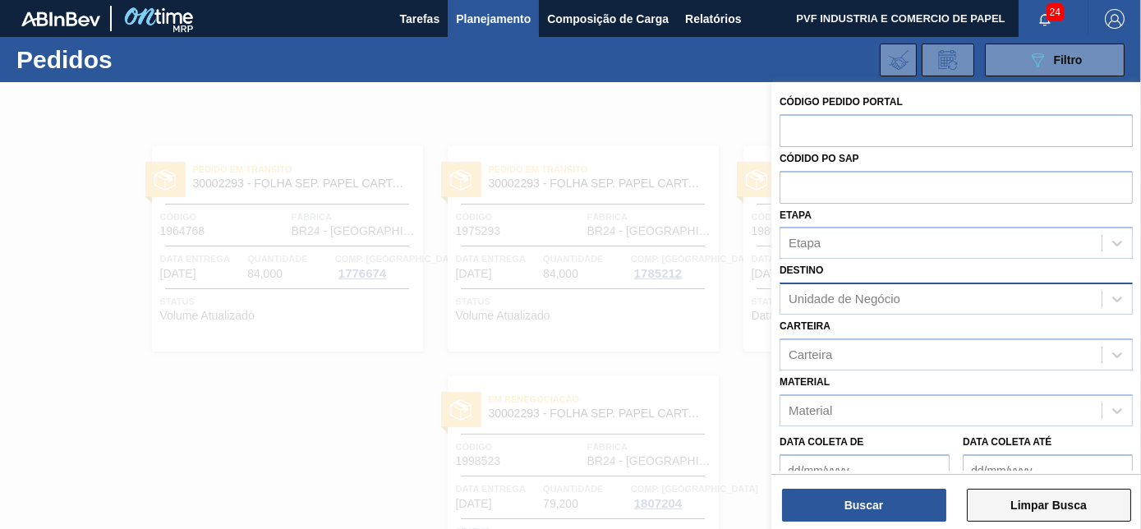
click at [1040, 508] on button "Limpar Busca" at bounding box center [1049, 505] width 164 height 33
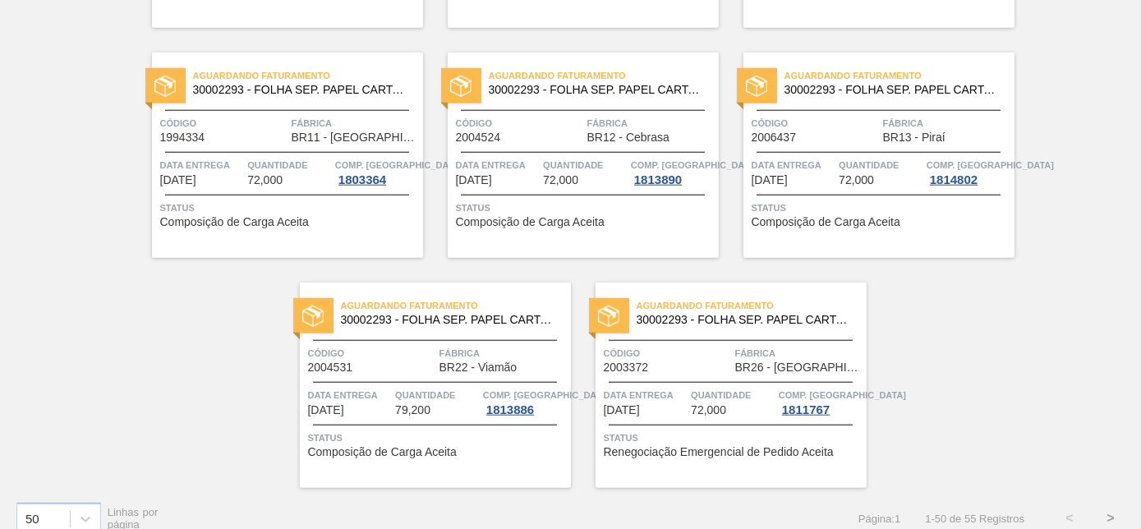
scroll to position [3563, 0]
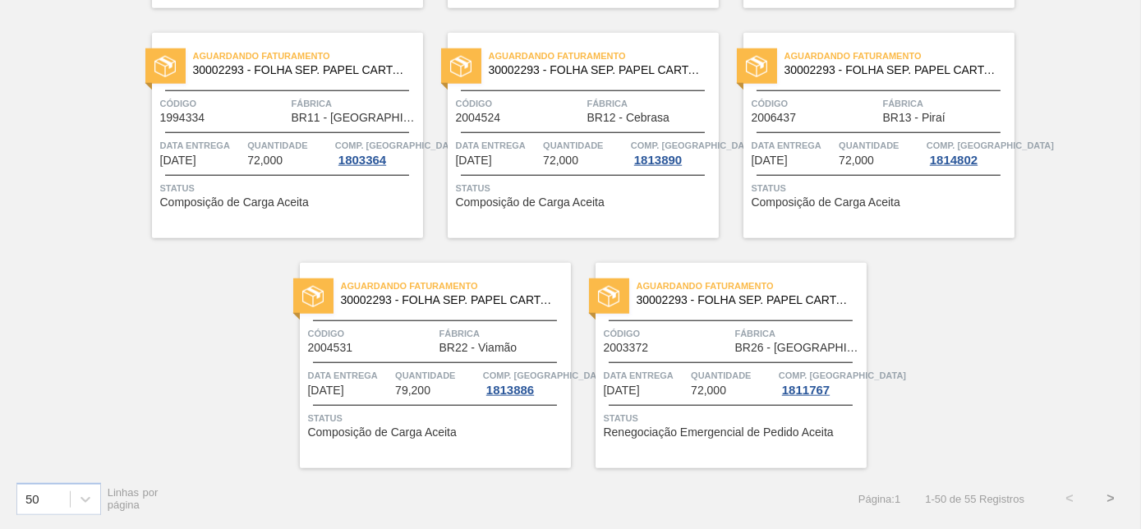
click at [1108, 499] on button ">" at bounding box center [1110, 498] width 41 height 41
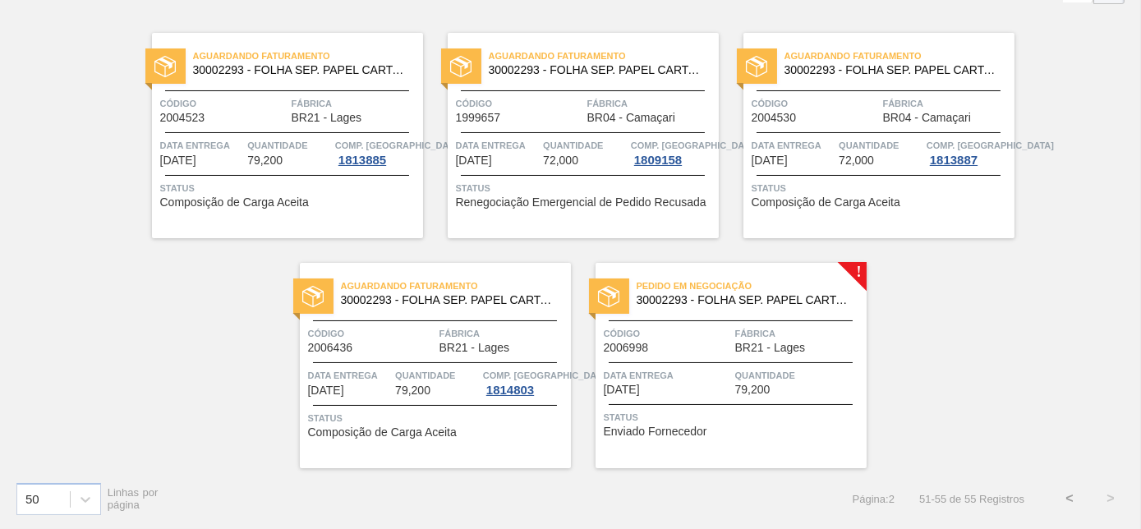
scroll to position [0, 0]
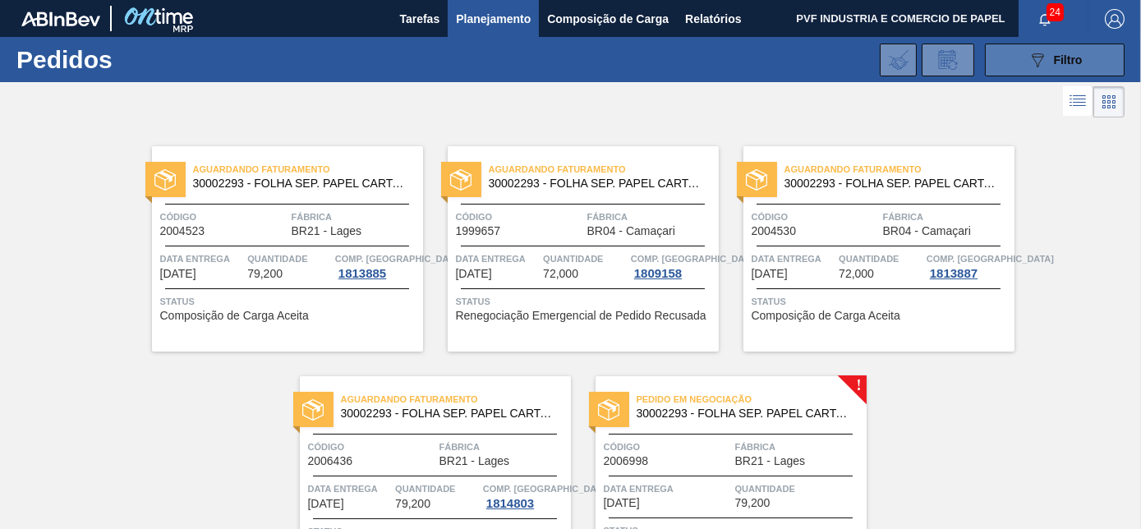
click at [1040, 54] on icon at bounding box center [1038, 60] width 12 height 14
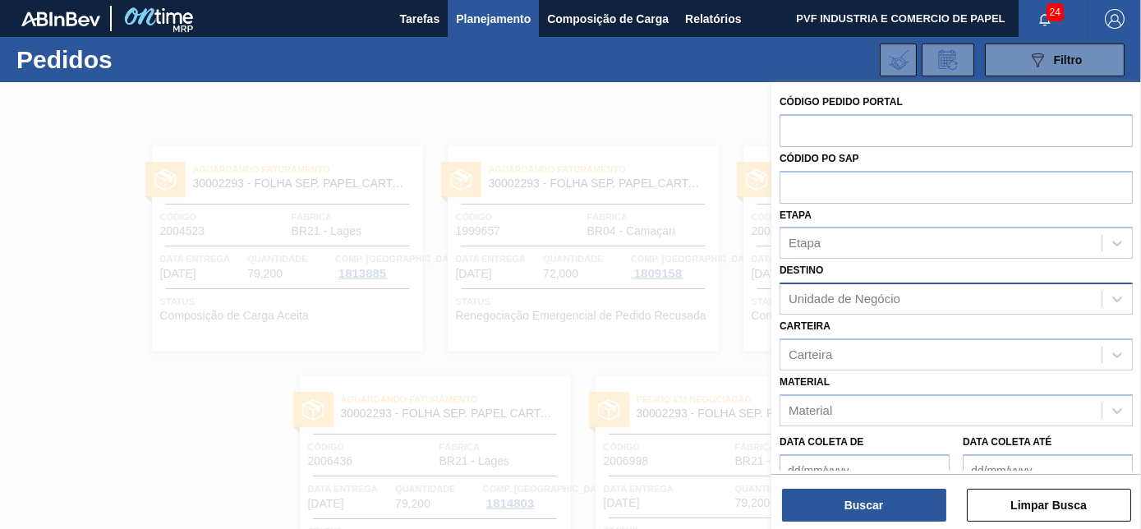
click at [863, 300] on div "Unidade de Negócio" at bounding box center [845, 299] width 112 height 14
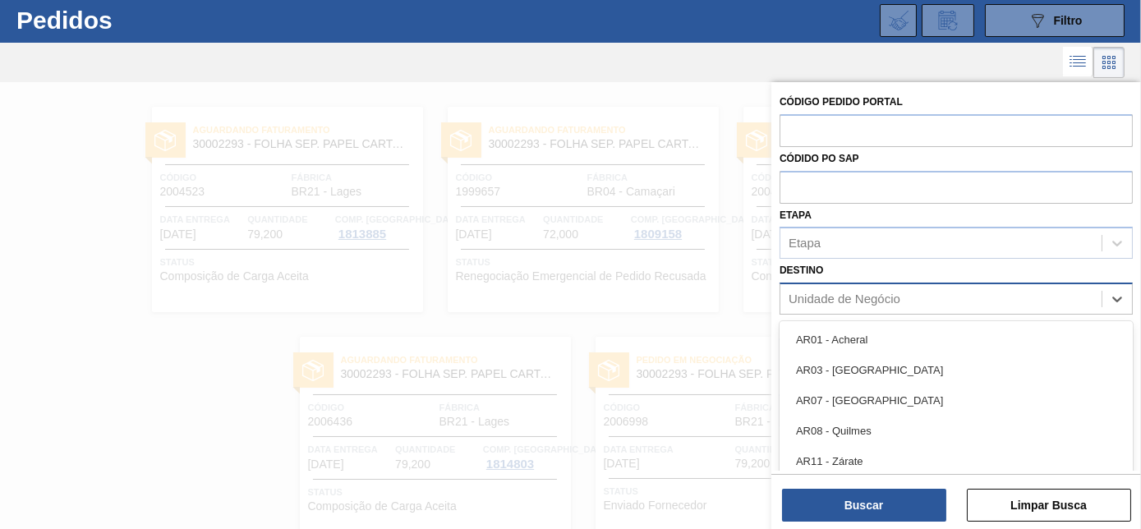
scroll to position [44, 0]
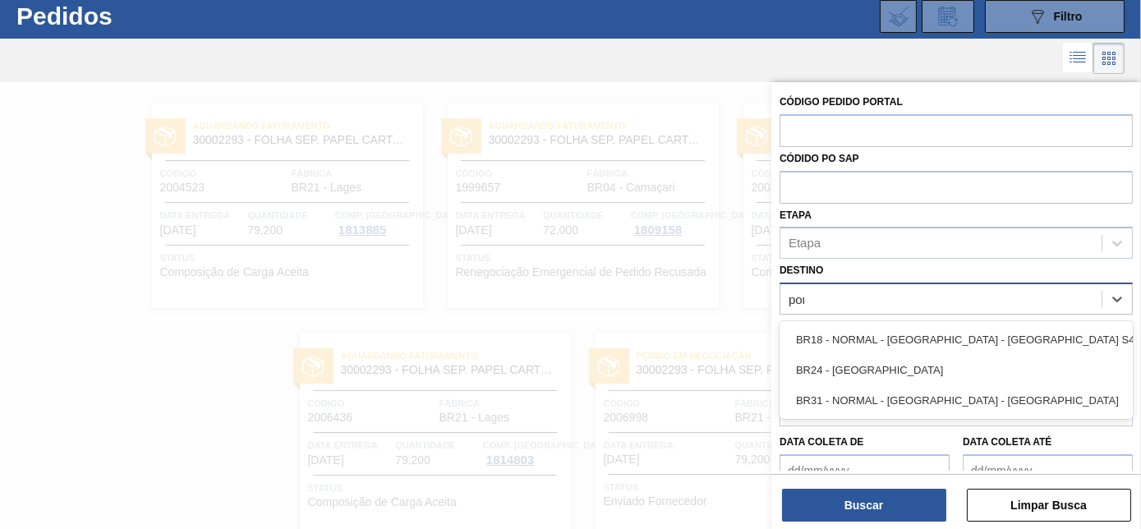
type input "ponta"
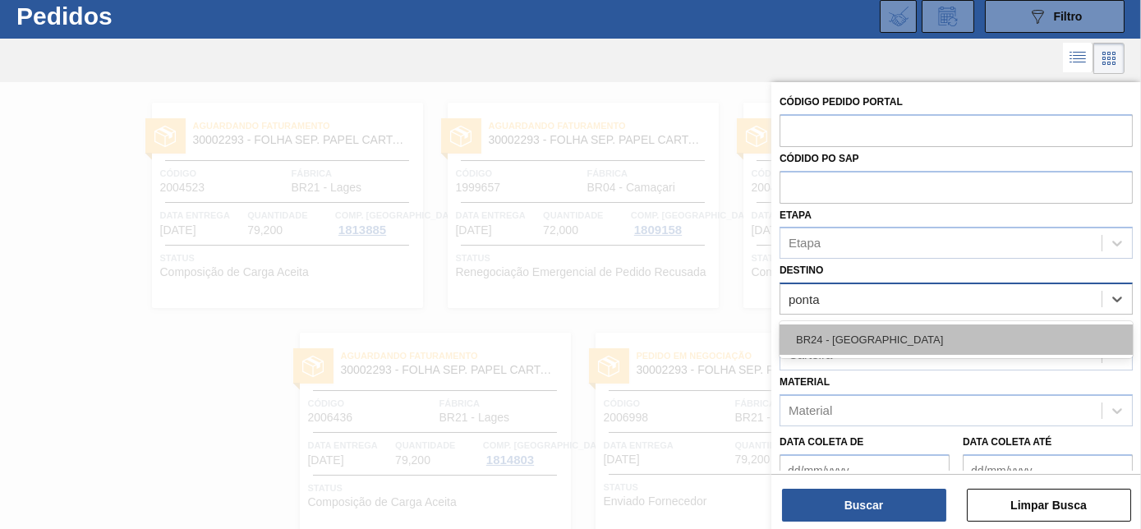
click at [865, 337] on div "BR24 - [GEOGRAPHIC_DATA]" at bounding box center [956, 339] width 353 height 30
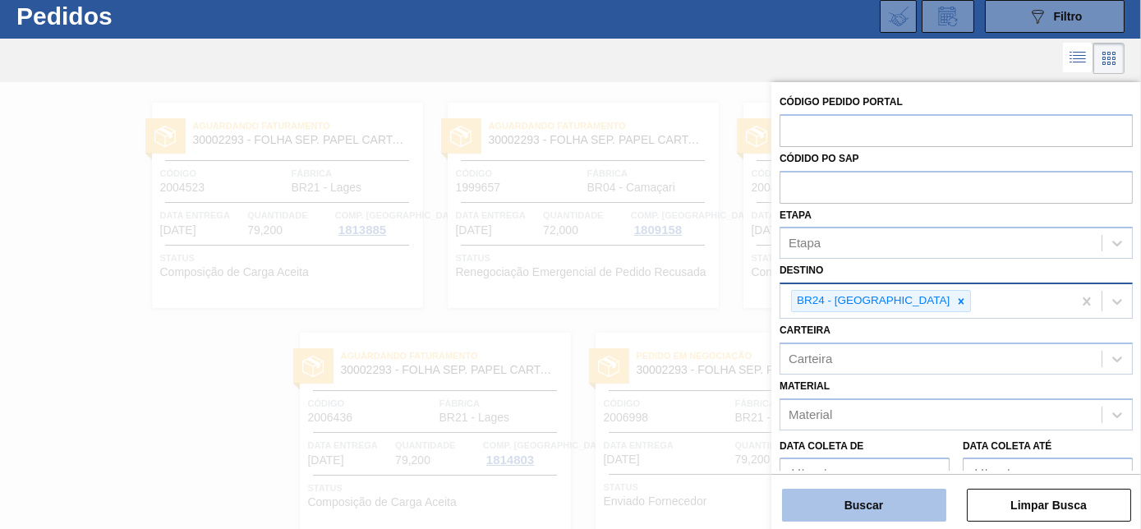
click at [865, 501] on button "Buscar" at bounding box center [864, 505] width 164 height 33
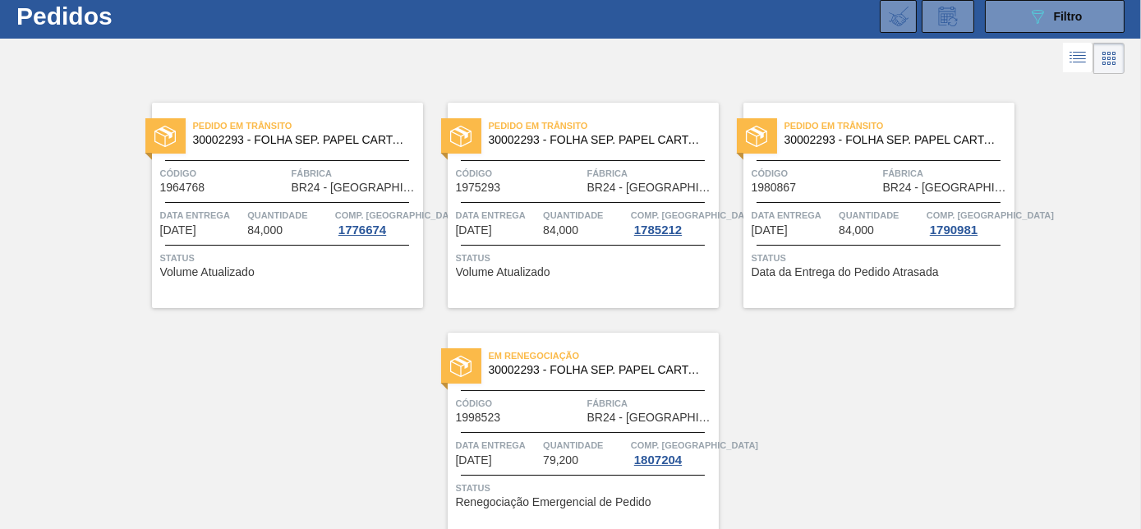
scroll to position [113, 0]
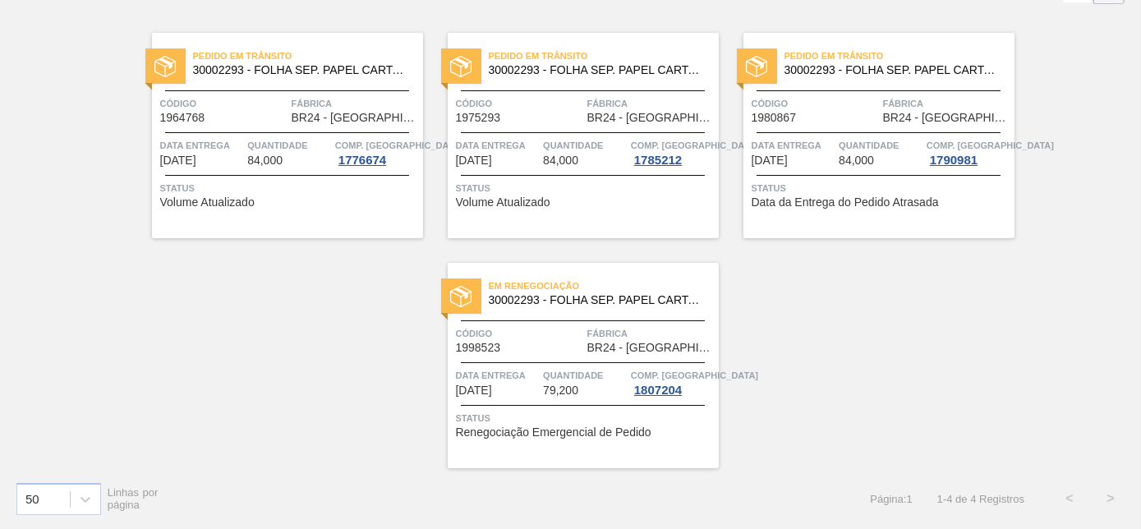
click at [547, 295] on span "30002293 - FOLHA SEP. PAPEL CARTAO 1200x1000M 350g" at bounding box center [597, 300] width 217 height 12
